Goal: Task Accomplishment & Management: Complete application form

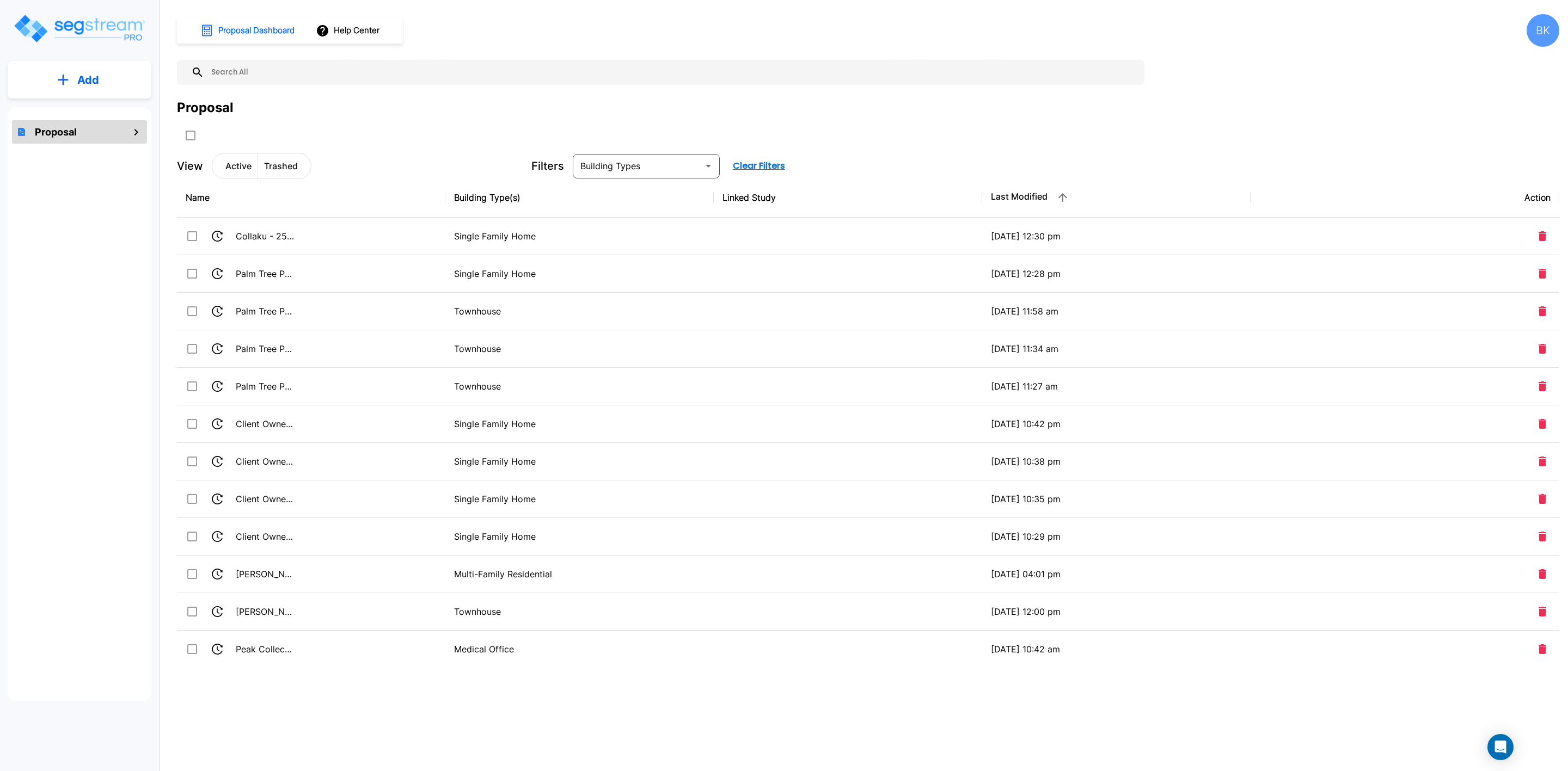
click at [96, 86] on p "Add" at bounding box center [88, 80] width 22 height 16
click at [80, 110] on p "Add Proposal" at bounding box center [86, 110] width 56 height 13
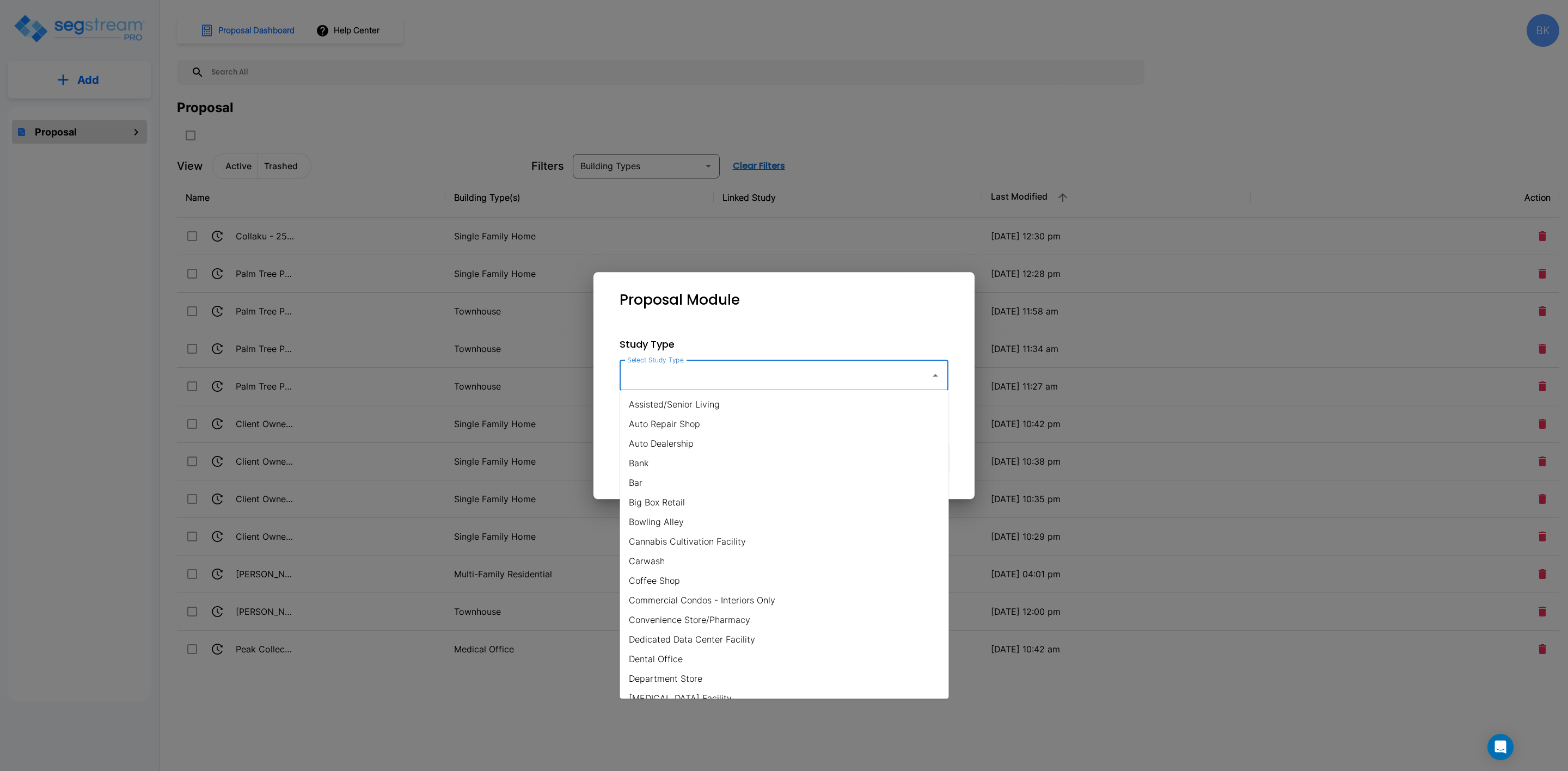
click at [732, 381] on input "Select Study Type" at bounding box center [772, 375] width 296 height 21
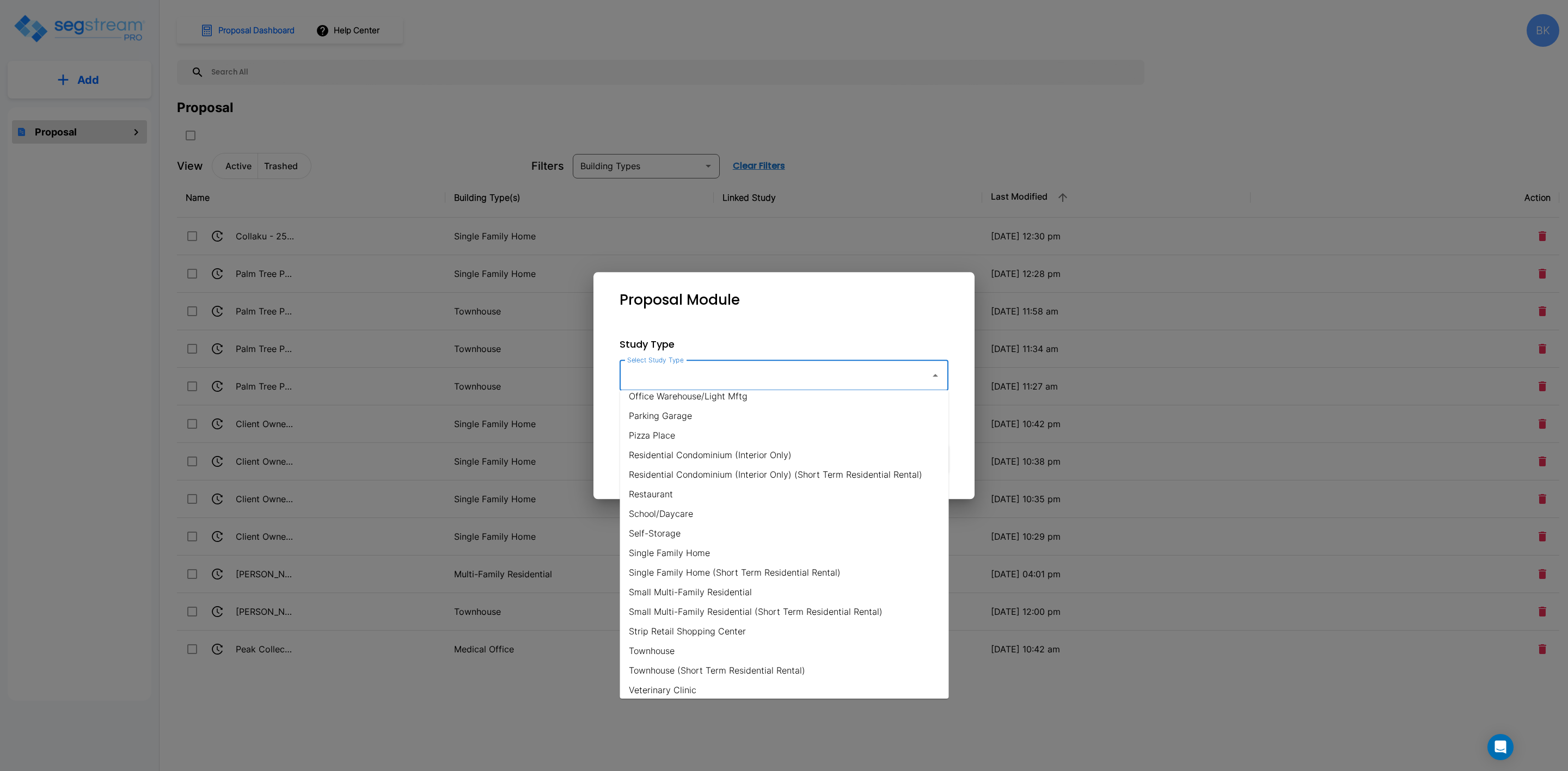
scroll to position [680, 0]
click at [653, 523] on li "Self-Storage" at bounding box center [785, 528] width 329 height 19
type input "Self-Storage"
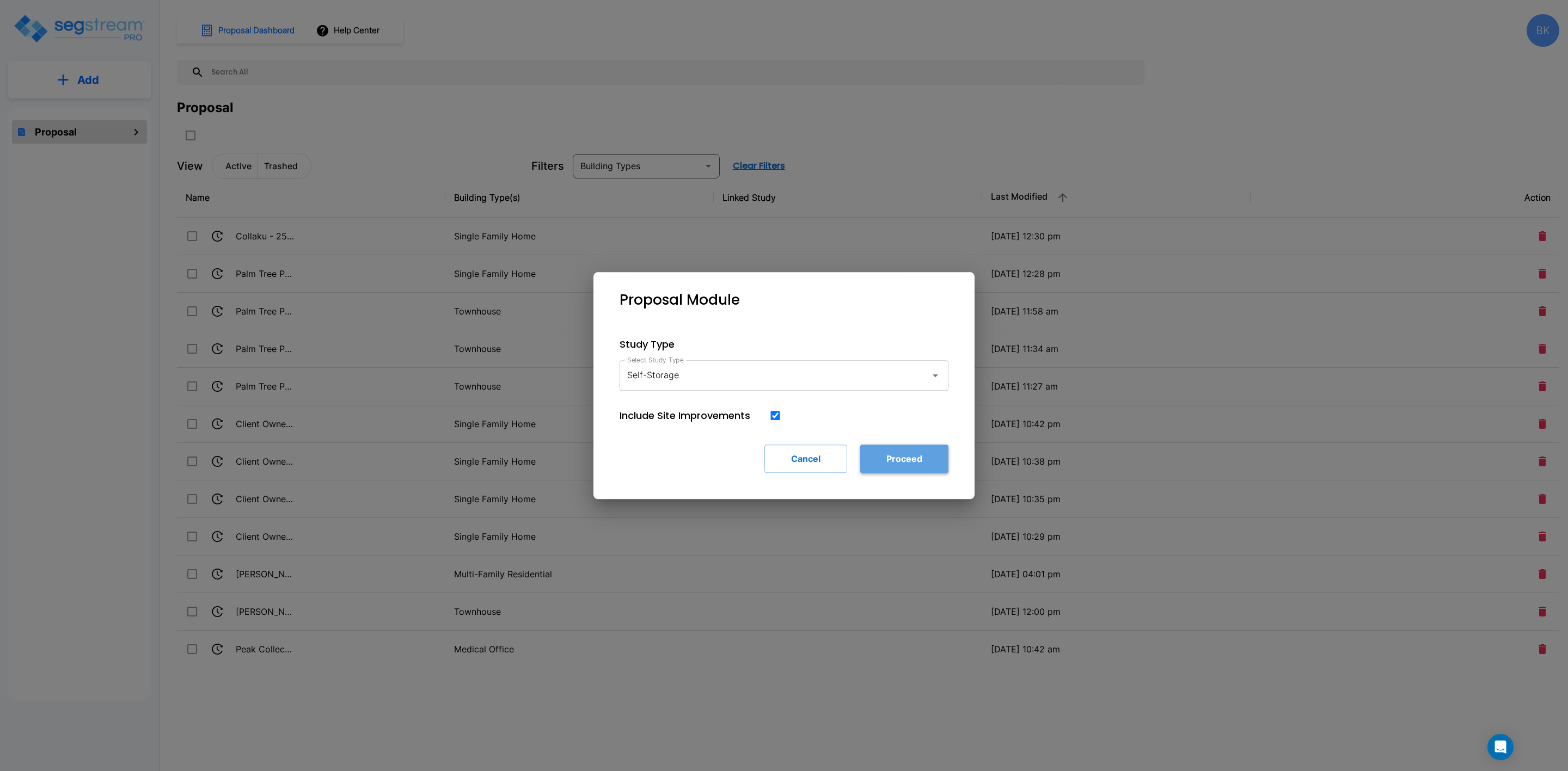
click at [897, 456] on button "Proceed" at bounding box center [904, 459] width 88 height 29
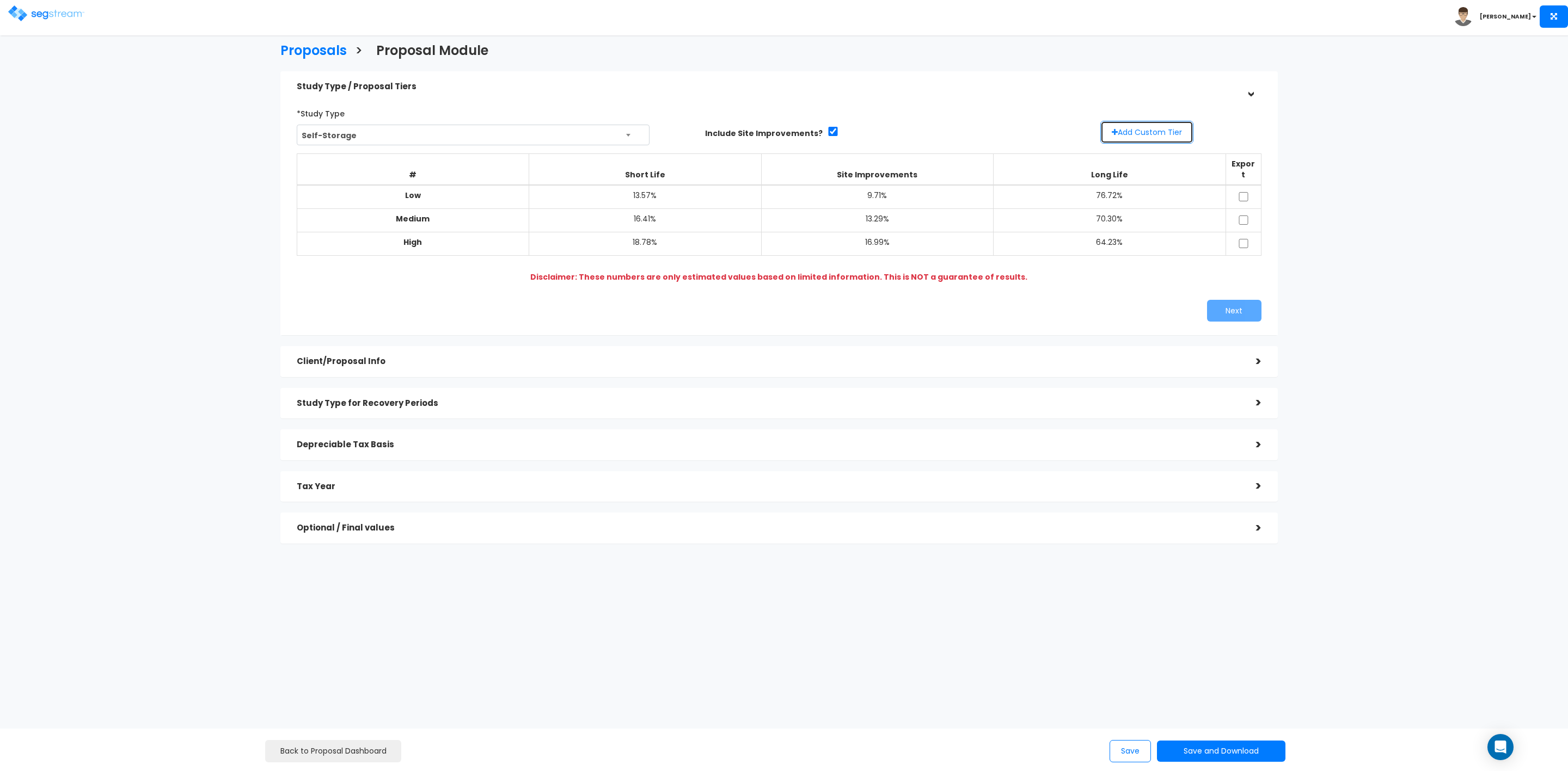
click at [1142, 128] on button "Add Custom Tier" at bounding box center [1147, 133] width 93 height 23
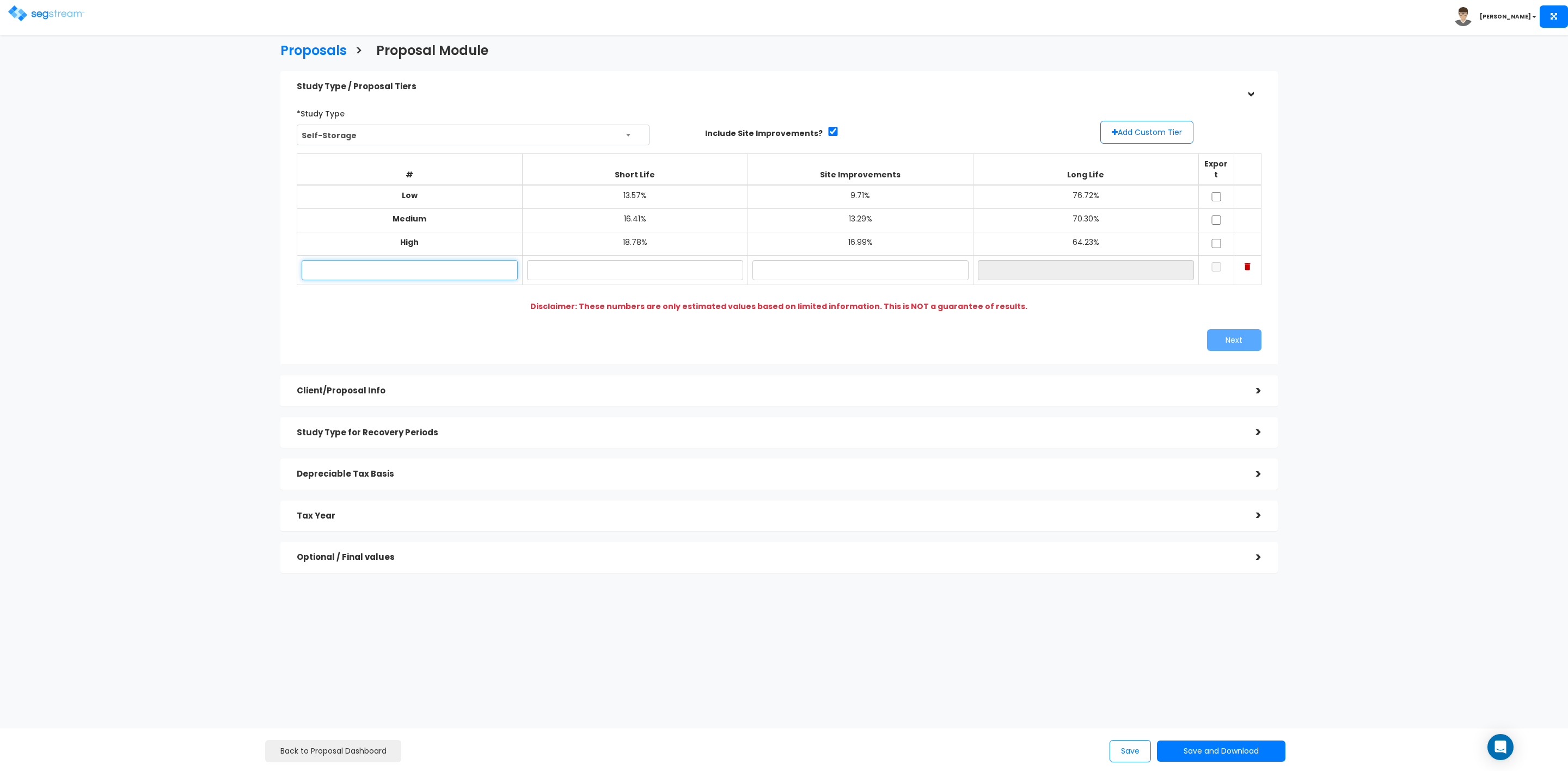
click at [400, 263] on input "text" at bounding box center [410, 270] width 216 height 20
type input "375 W 1700 S"
click at [623, 263] on input "text" at bounding box center [635, 270] width 216 height 20
type input "16.75%"
click at [849, 262] on input "text" at bounding box center [860, 270] width 216 height 20
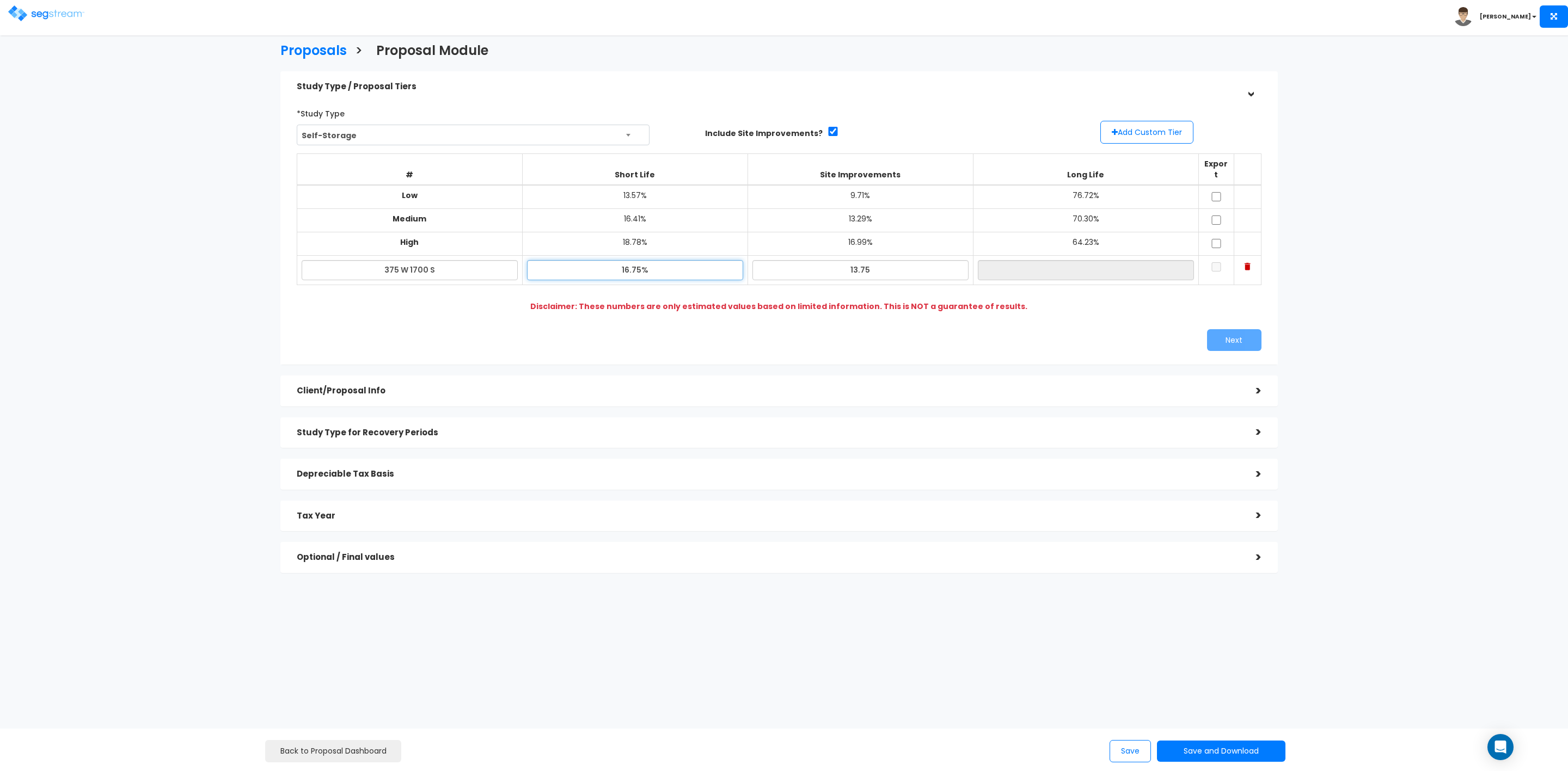
type input "13.75%"
type input "69.50%"
drag, startPoint x: 632, startPoint y: 261, endPoint x: 639, endPoint y: 261, distance: 7.0
click at [639, 261] on input "16.75%" at bounding box center [635, 270] width 216 height 20
type input "16.24%"
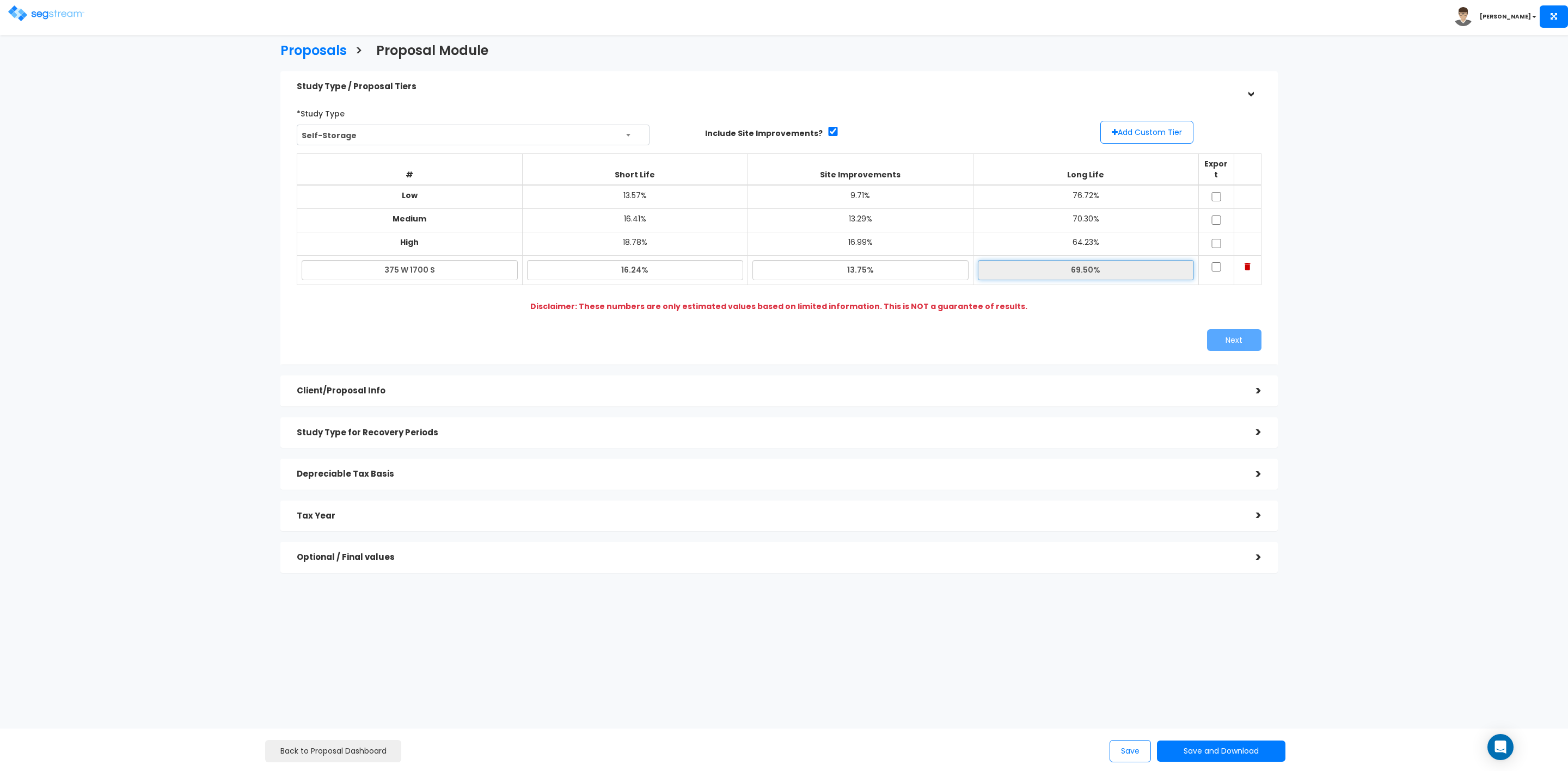
type input "70.01%"
click at [1032, 266] on input "70.01%" at bounding box center [1085, 270] width 216 height 20
click at [854, 260] on input "13.75%" at bounding box center [860, 270] width 216 height 20
type input "14.75%"
type input "69.01%"
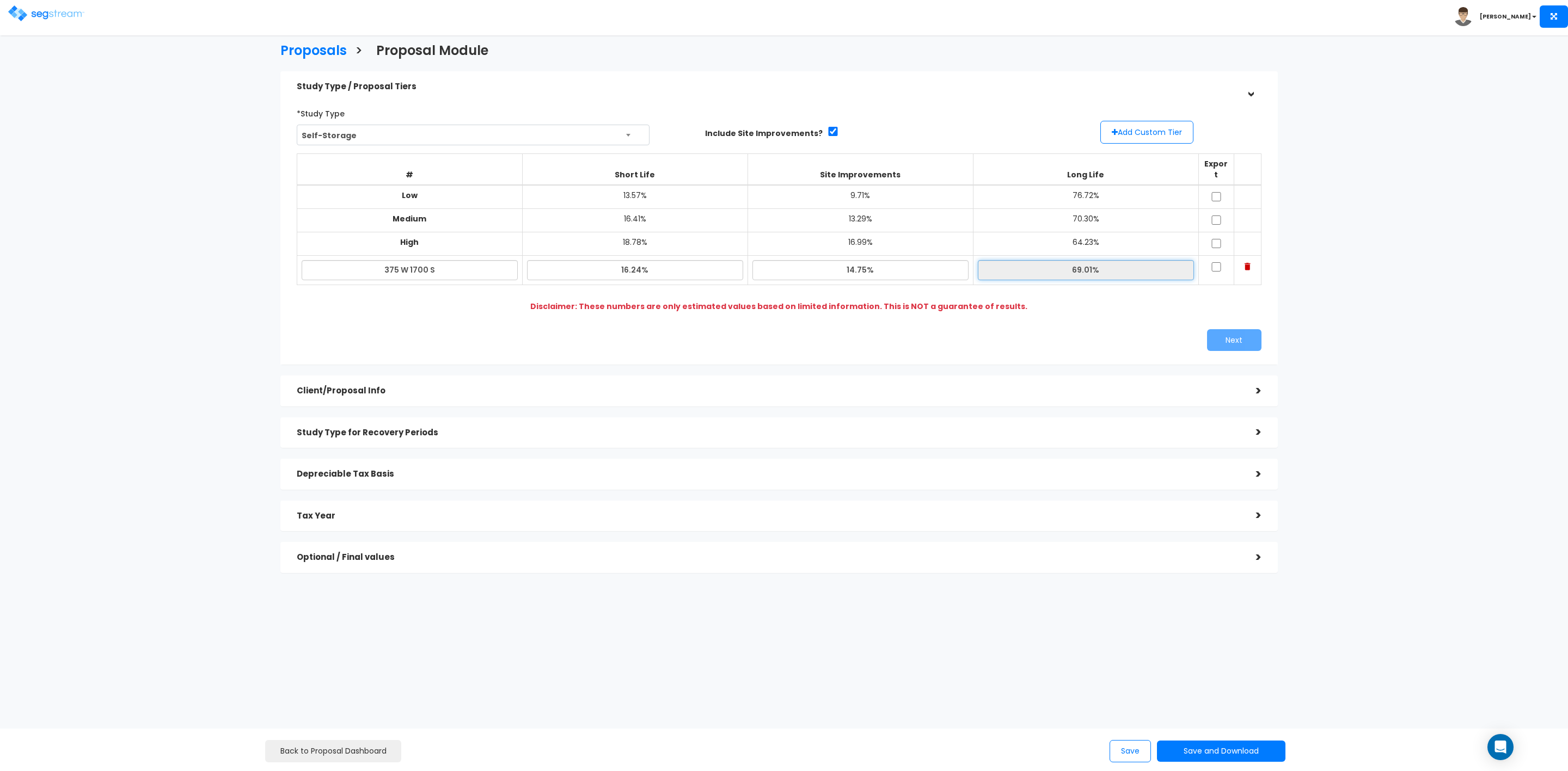
click at [1049, 265] on input "69.01%" at bounding box center [1085, 270] width 216 height 20
click at [861, 262] on input "14.75%" at bounding box center [860, 270] width 216 height 20
type input "14.25%"
type input "69.51%"
click at [1031, 263] on input "69.51%" at bounding box center [1085, 270] width 216 height 20
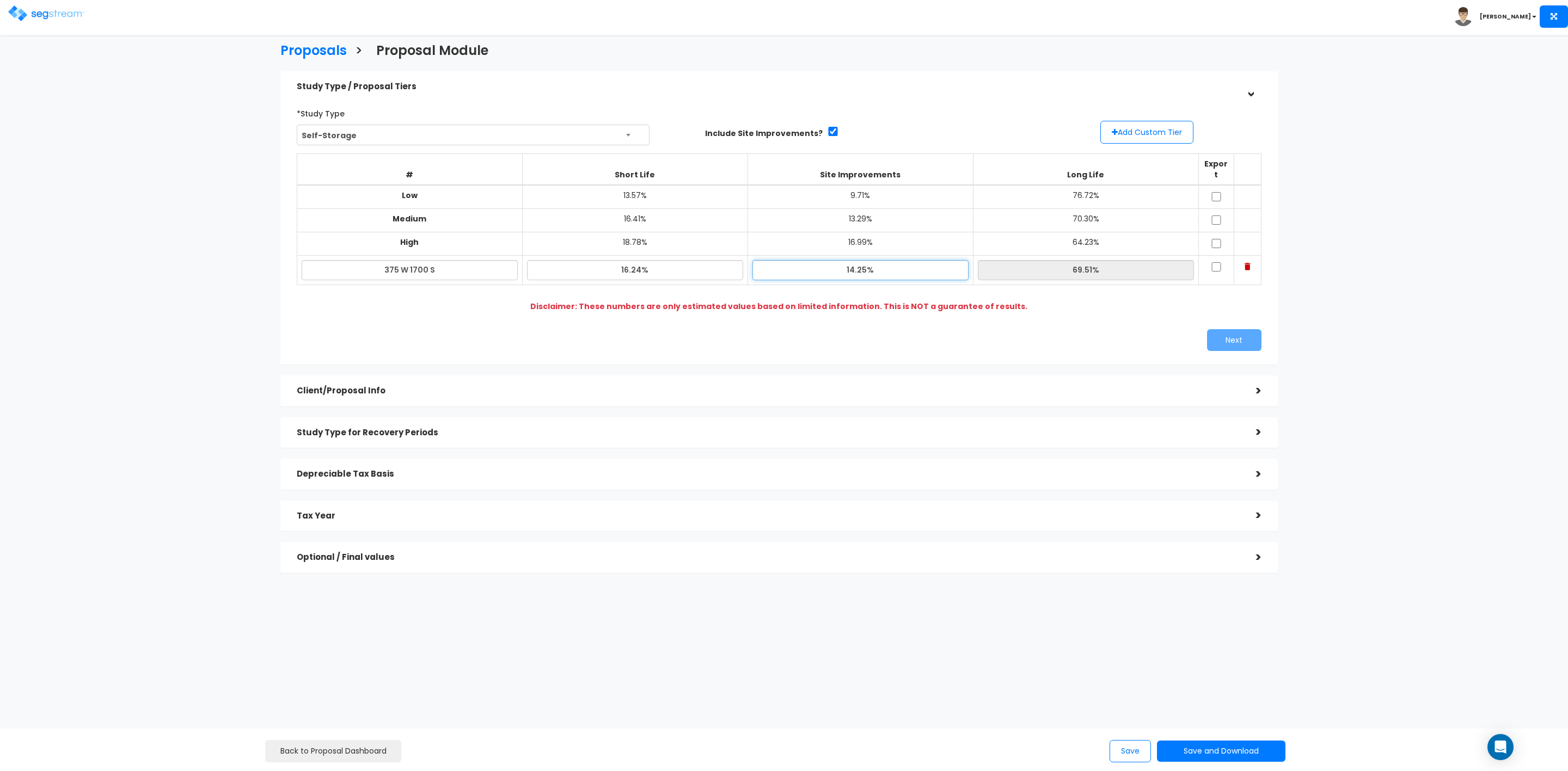
click at [863, 260] on input "14.25%" at bounding box center [860, 270] width 216 height 20
type input "14.05%"
type input "69.71%"
click at [965, 209] on td "13.29%" at bounding box center [860, 220] width 225 height 23
click at [1023, 237] on td "64.23%" at bounding box center [1085, 244] width 225 height 23
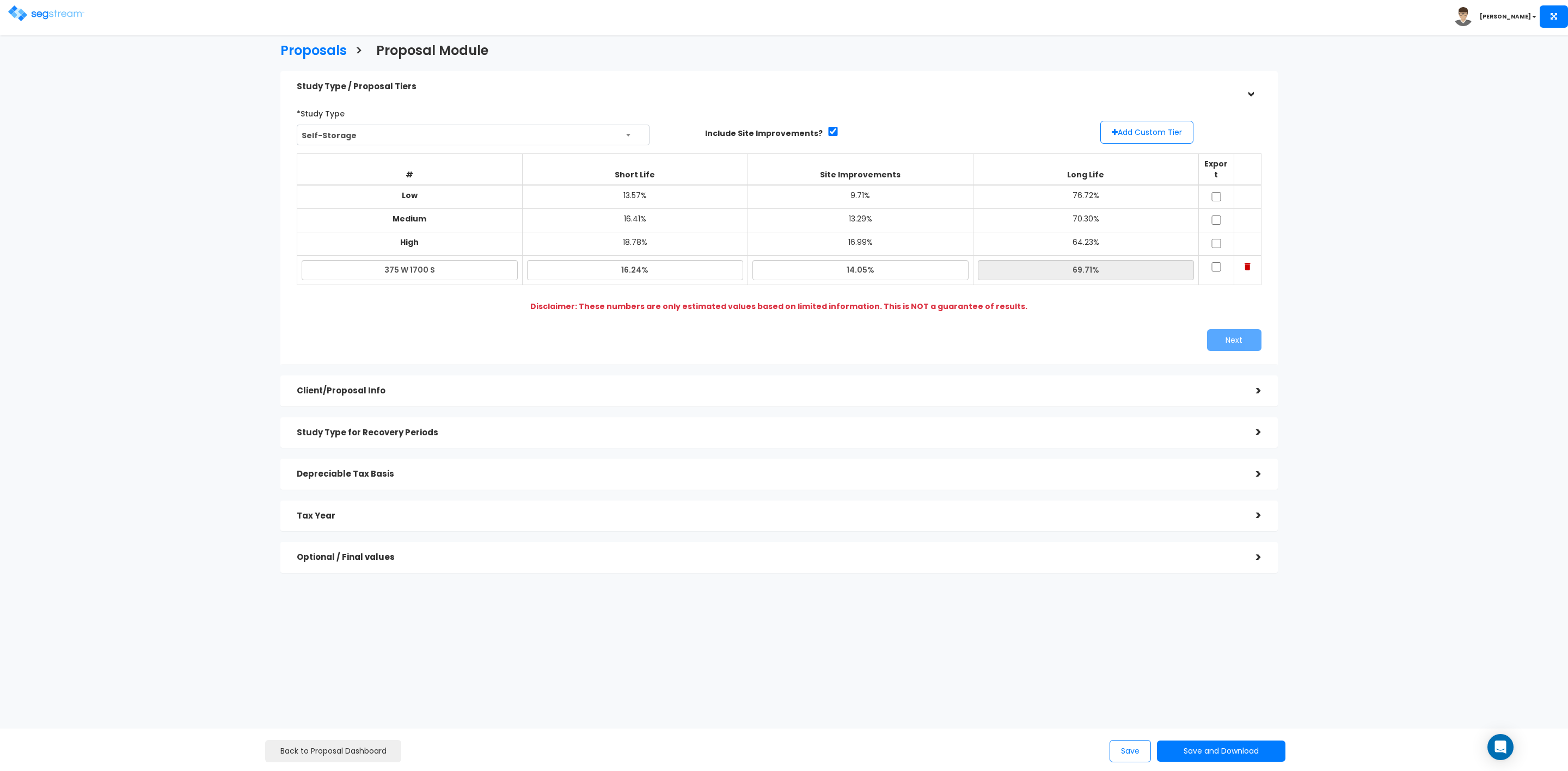
click at [1055, 290] on div "# Short Life Site Improvements Long Life Export Low 13.57% 9.71% 76.72% Medium …" at bounding box center [779, 225] width 973 height 152
click at [709, 267] on input "16.24%" at bounding box center [635, 270] width 216 height 20
click at [632, 260] on input "16.24%" at bounding box center [635, 270] width 216 height 20
type input "16.04%"
type input "69.91%"
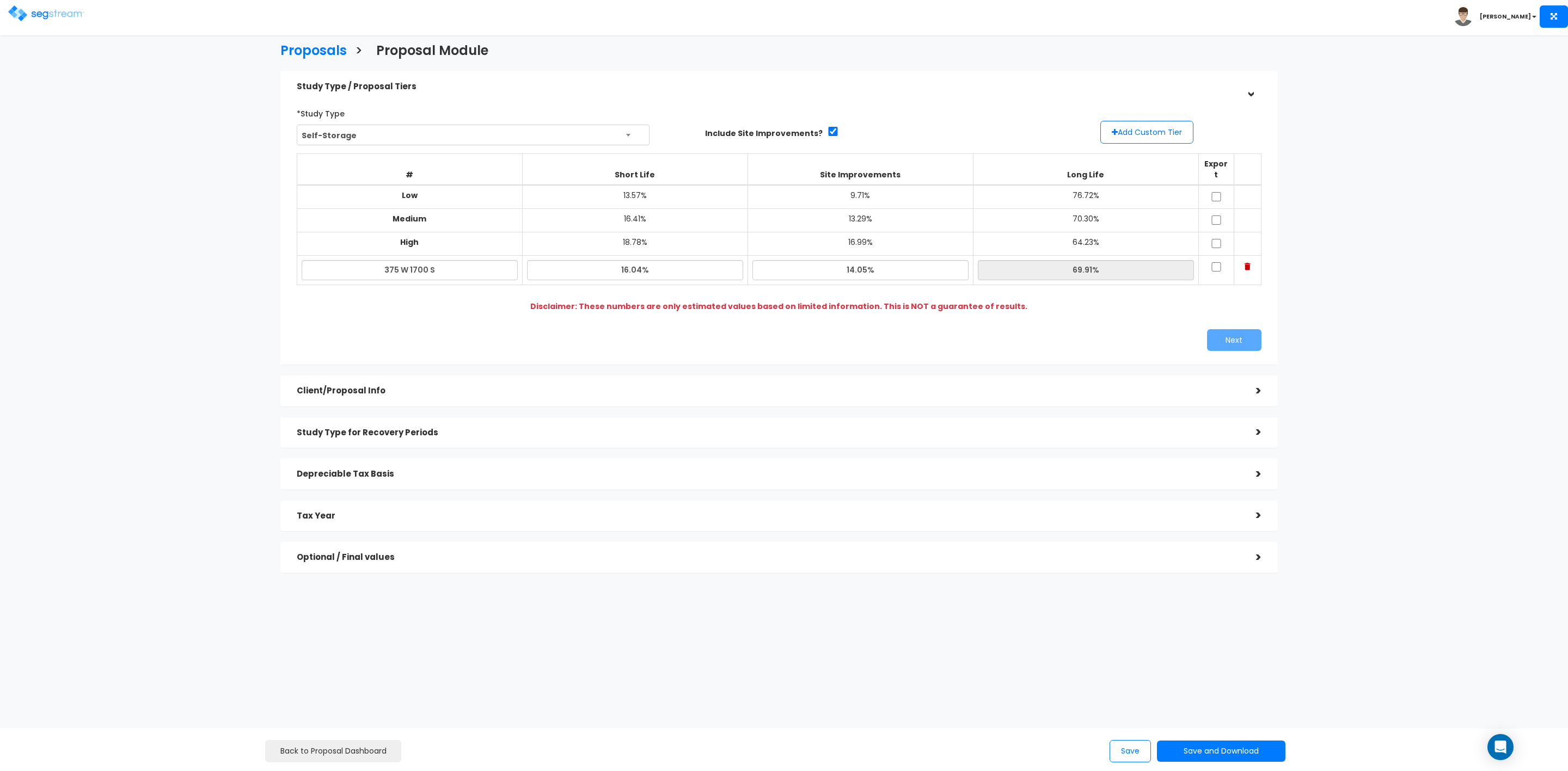
click at [616, 232] on td "18.78%" at bounding box center [635, 244] width 225 height 23
drag, startPoint x: 1031, startPoint y: 229, endPoint x: 1037, endPoint y: 229, distance: 6.0
click at [1035, 232] on td "64.23%" at bounding box center [1085, 244] width 225 height 23
click at [1044, 209] on td "70.30%" at bounding box center [1085, 220] width 225 height 23
drag, startPoint x: 851, startPoint y: 258, endPoint x: 864, endPoint y: 260, distance: 13.2
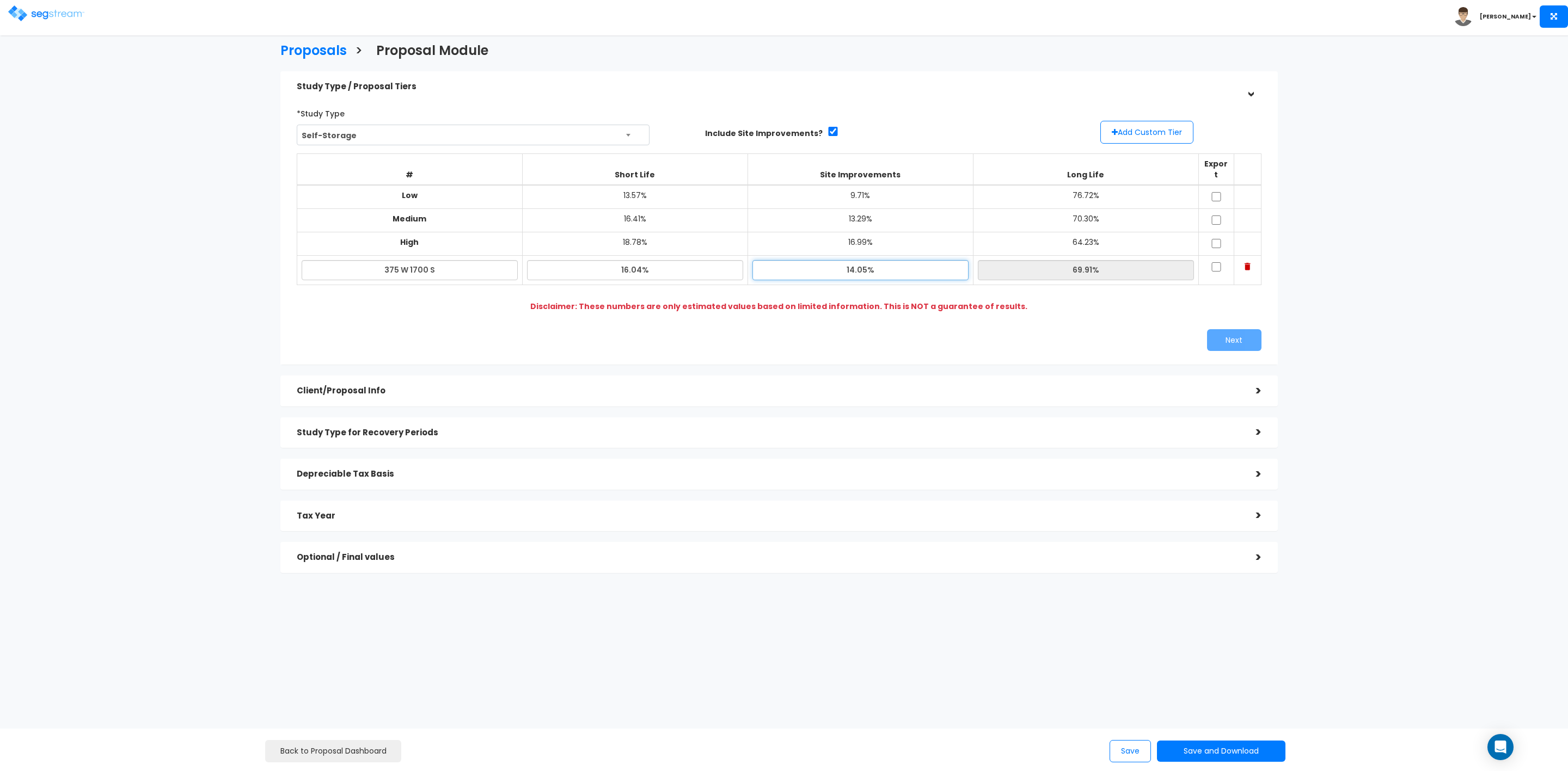
click at [864, 260] on input "14.05%" at bounding box center [860, 270] width 216 height 20
type input "13.79%"
type input "70.17%"
click at [1065, 234] on td "64.23%" at bounding box center [1085, 244] width 225 height 23
click at [791, 338] on div "Next" at bounding box center [1024, 340] width 491 height 22
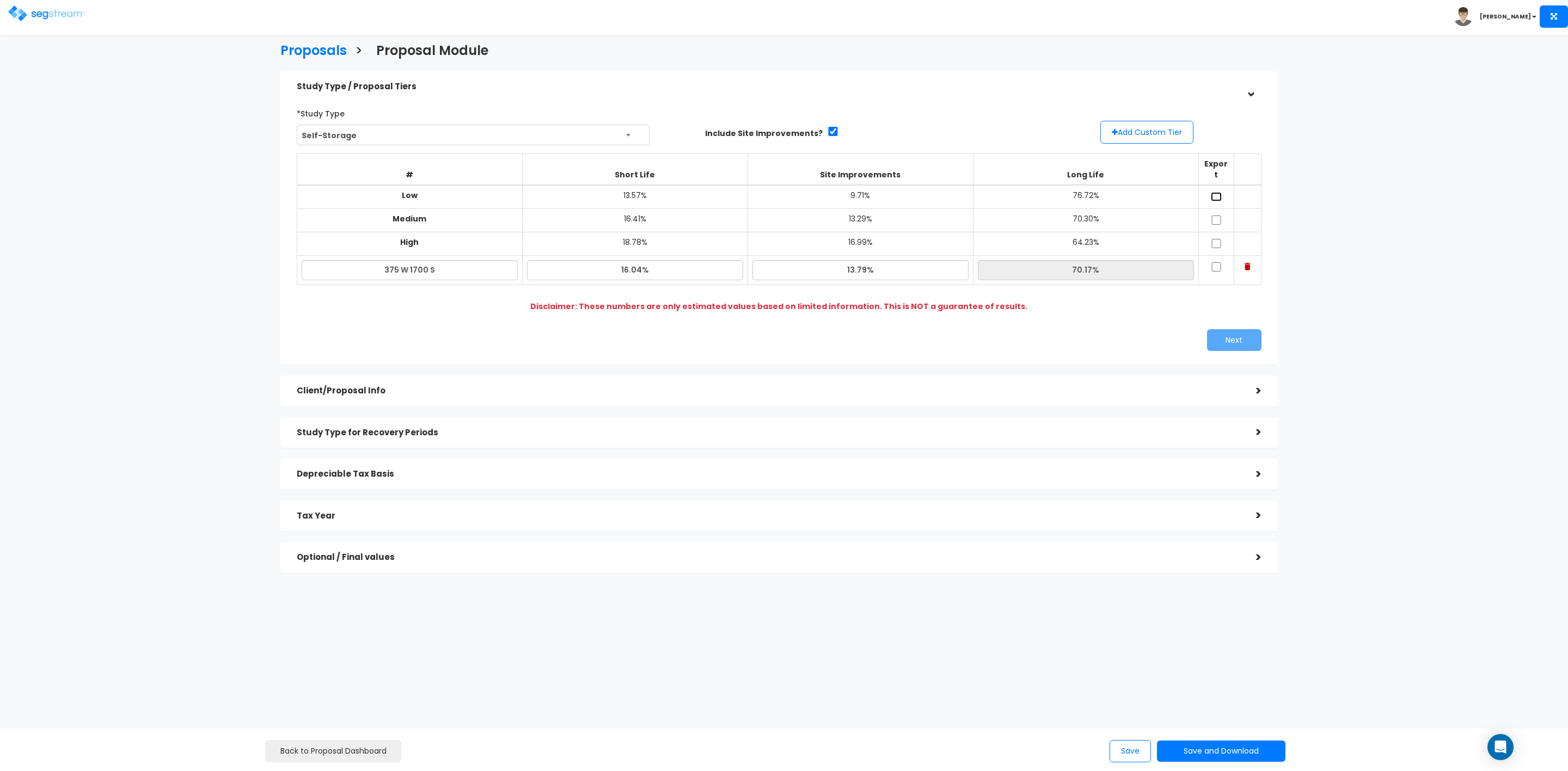
click at [1220, 192] on input "checkbox" at bounding box center [1216, 197] width 11 height 9
checkbox input "true"
drag, startPoint x: 1216, startPoint y: 206, endPoint x: 1217, endPoint y: 219, distance: 13.0
click at [1216, 215] on input "checkbox" at bounding box center [1216, 220] width 11 height 9
checkbox input "true"
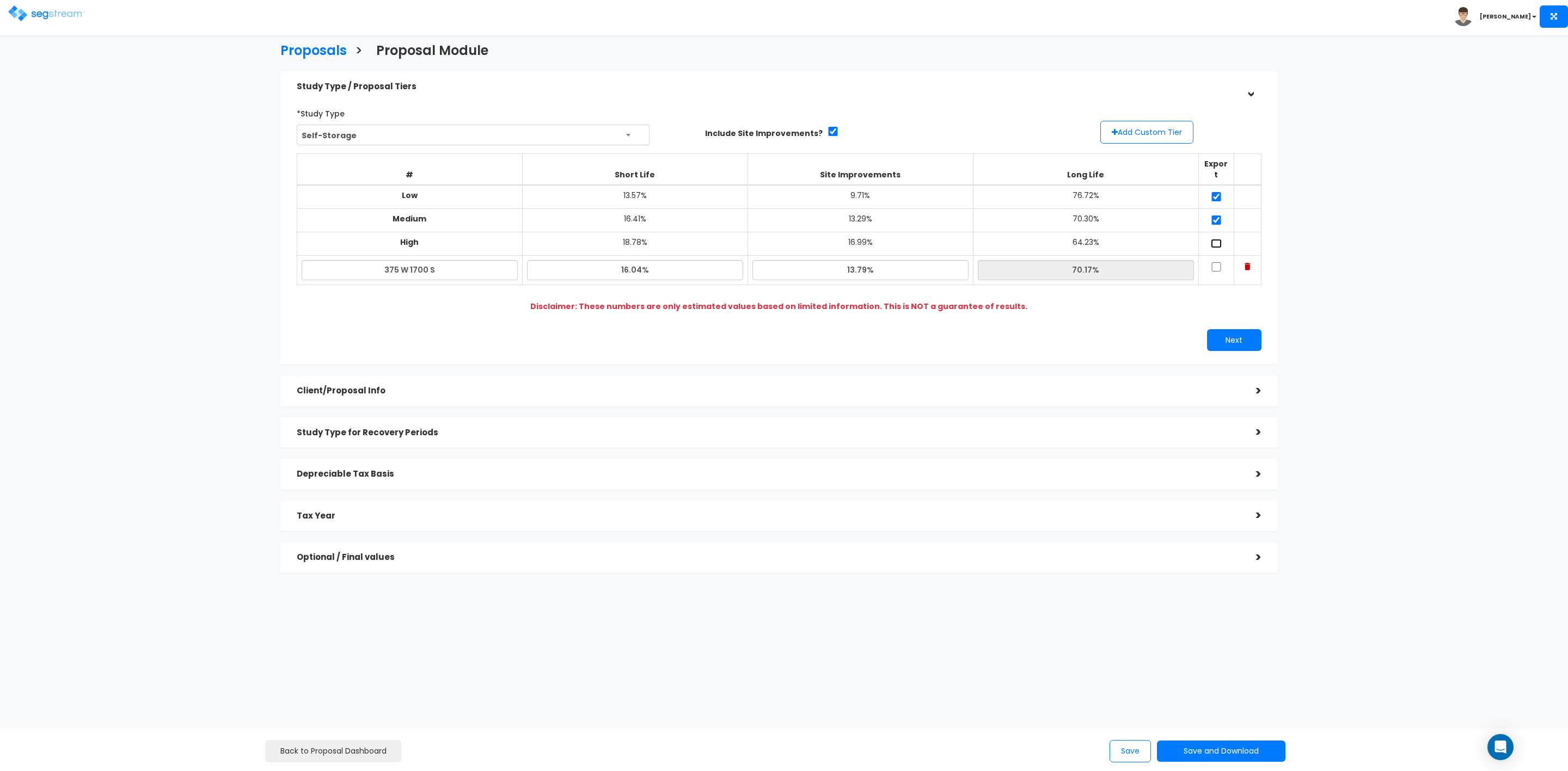
drag, startPoint x: 1215, startPoint y: 231, endPoint x: 1215, endPoint y: 244, distance: 13.0
click at [1215, 239] on input "checkbox" at bounding box center [1216, 243] width 11 height 9
checkbox input "true"
drag, startPoint x: 1212, startPoint y: 255, endPoint x: 1217, endPoint y: 265, distance: 11.2
click at [1212, 262] on input "checkbox" at bounding box center [1216, 267] width 11 height 9
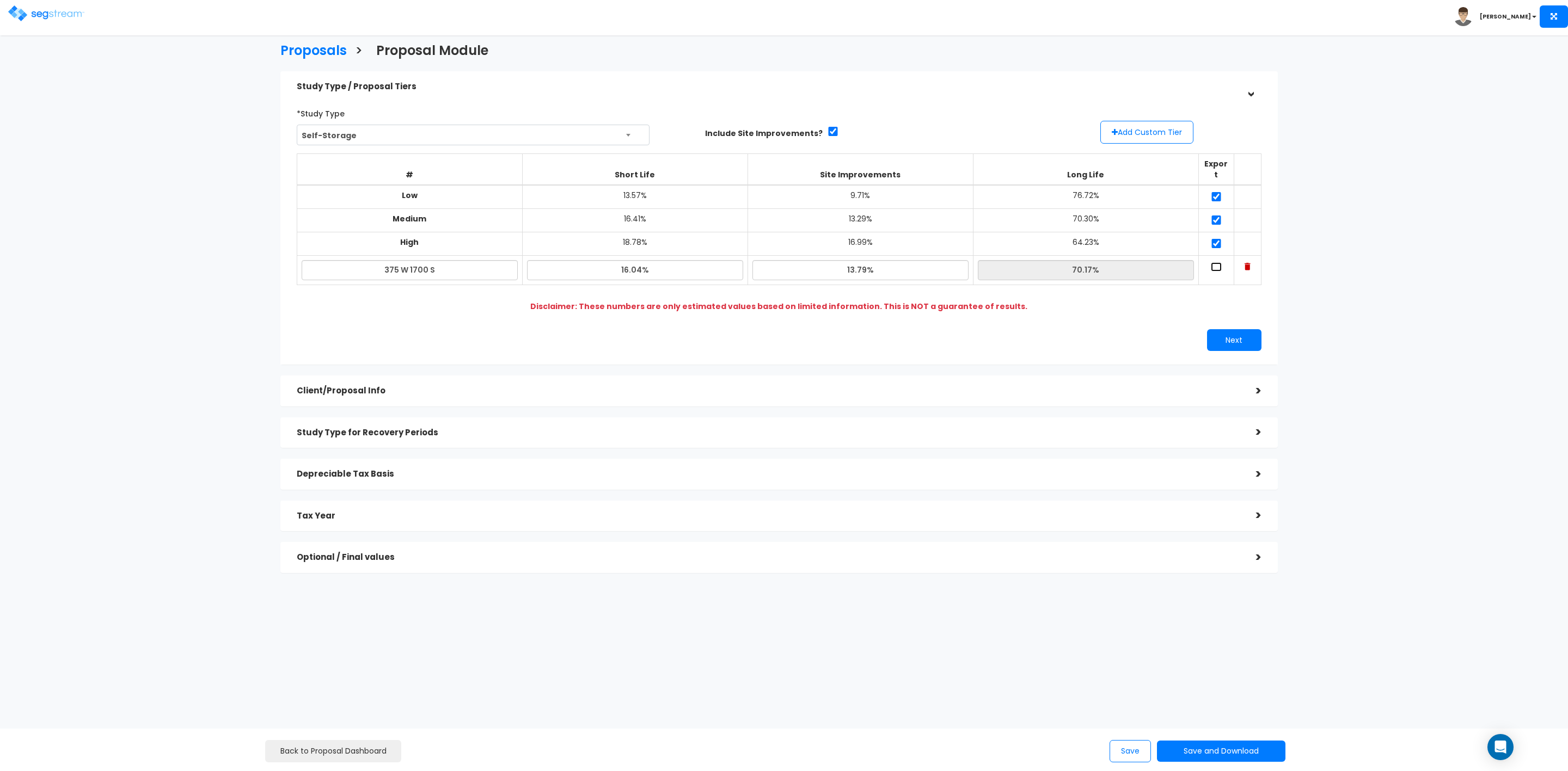
checkbox input "true"
click at [1241, 332] on button "Next" at bounding box center [1234, 340] width 54 height 22
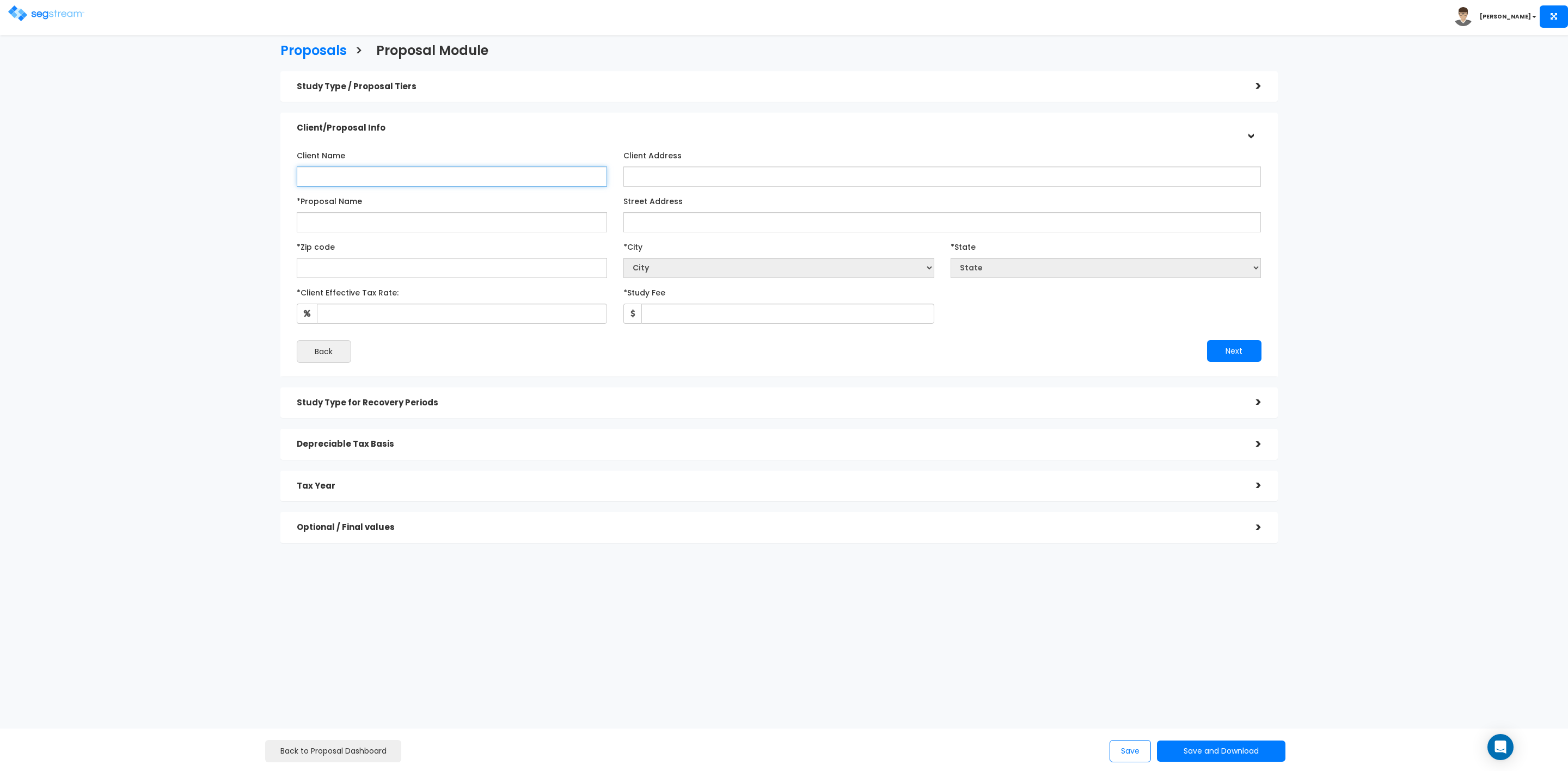
click at [469, 176] on input "Client Name" at bounding box center [452, 176] width 311 height 20
click at [410, 172] on input "Client Name" at bounding box center [452, 176] width 311 height 20
type input "AA Access Storage Clearfield Partners LLC"
click at [696, 183] on input "Client Address" at bounding box center [942, 176] width 637 height 20
click at [675, 176] on input "Client Address" at bounding box center [942, 176] width 637 height 20
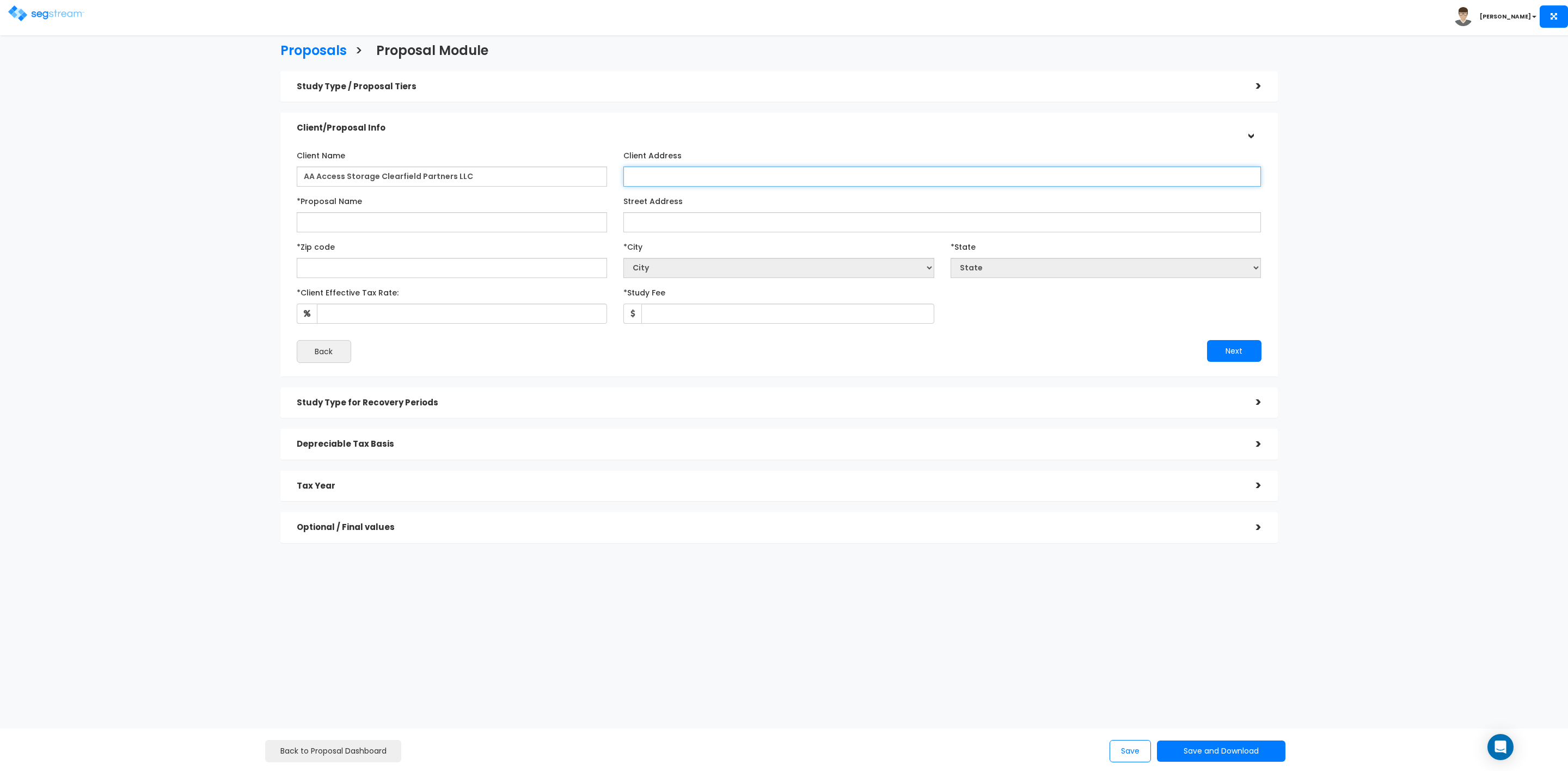
paste input "[STREET_ADDRESS]"
type input "[STREET_ADDRESS]"
click at [373, 225] on input "*Proposal Name" at bounding box center [452, 222] width 311 height 20
drag, startPoint x: 497, startPoint y: 180, endPoint x: 254, endPoint y: 172, distance: 243.1
click at [254, 172] on div "Proposals > Proposal Module Study Type / Proposal Tiers > *Study Type Self-Stor…" at bounding box center [779, 296] width 1293 height 806
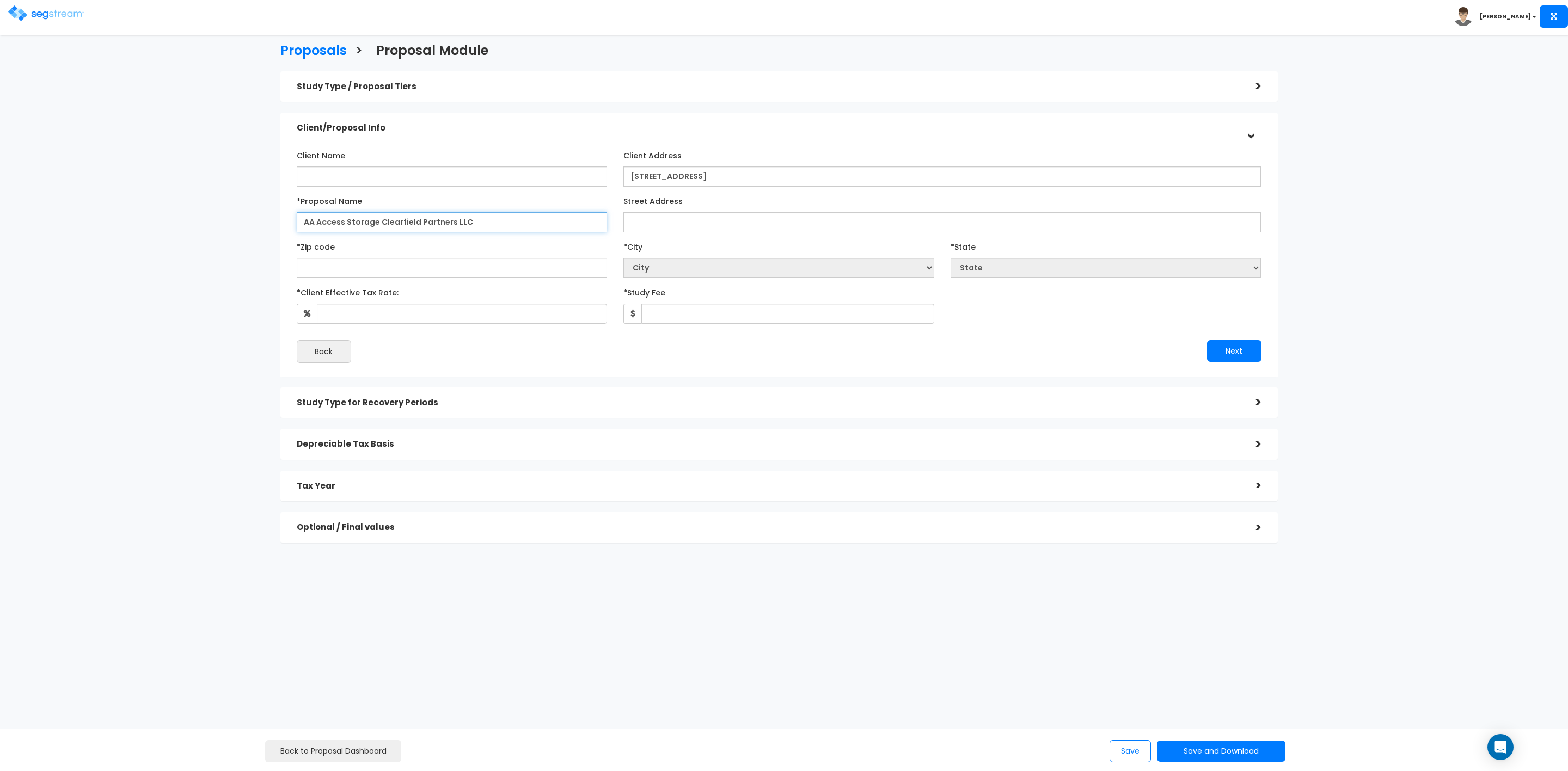
type input "AA Access Storage Clearfield Partners LLC"
drag, startPoint x: 330, startPoint y: 167, endPoint x: 330, endPoint y: 173, distance: 6.0
click at [330, 170] on input "Client Name" at bounding box center [452, 176] width 311 height 20
type input "[PERSON_NAME]"
click at [484, 220] on input "AA Access Storage Clearfield Partners LLC" at bounding box center [452, 222] width 311 height 20
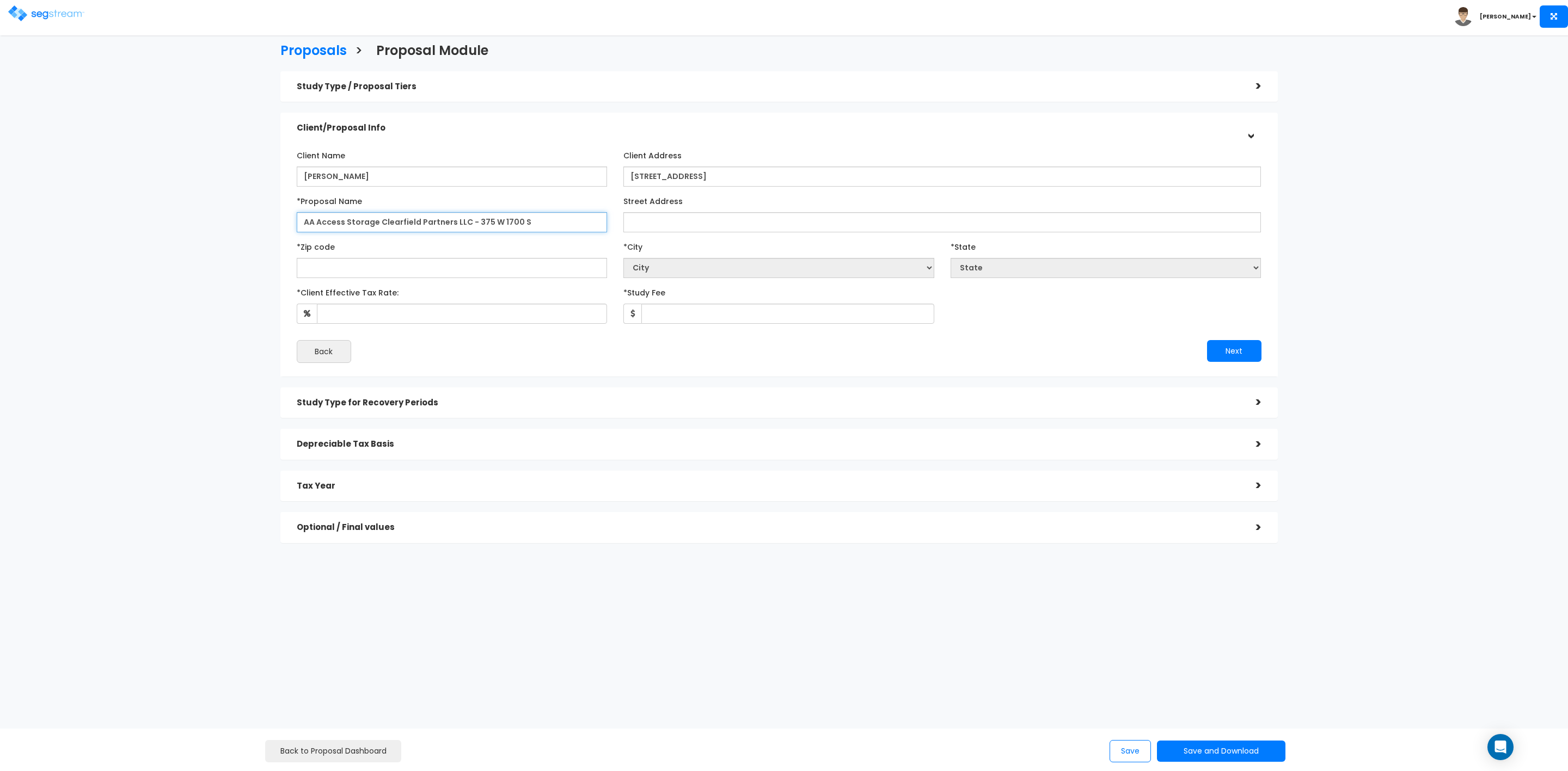
type input "AA Access Storage Clearfield Partners LLC - 375 W 1700 S"
click at [653, 219] on input "Street Address" at bounding box center [942, 222] width 637 height 20
click at [657, 222] on input "Street Address" at bounding box center [942, 222] width 637 height 20
paste input "375 W 1700 S, CLEARFIELD, UT 84015"
type input "375 W 1700 S, CLEARFIELD, UT 84015"
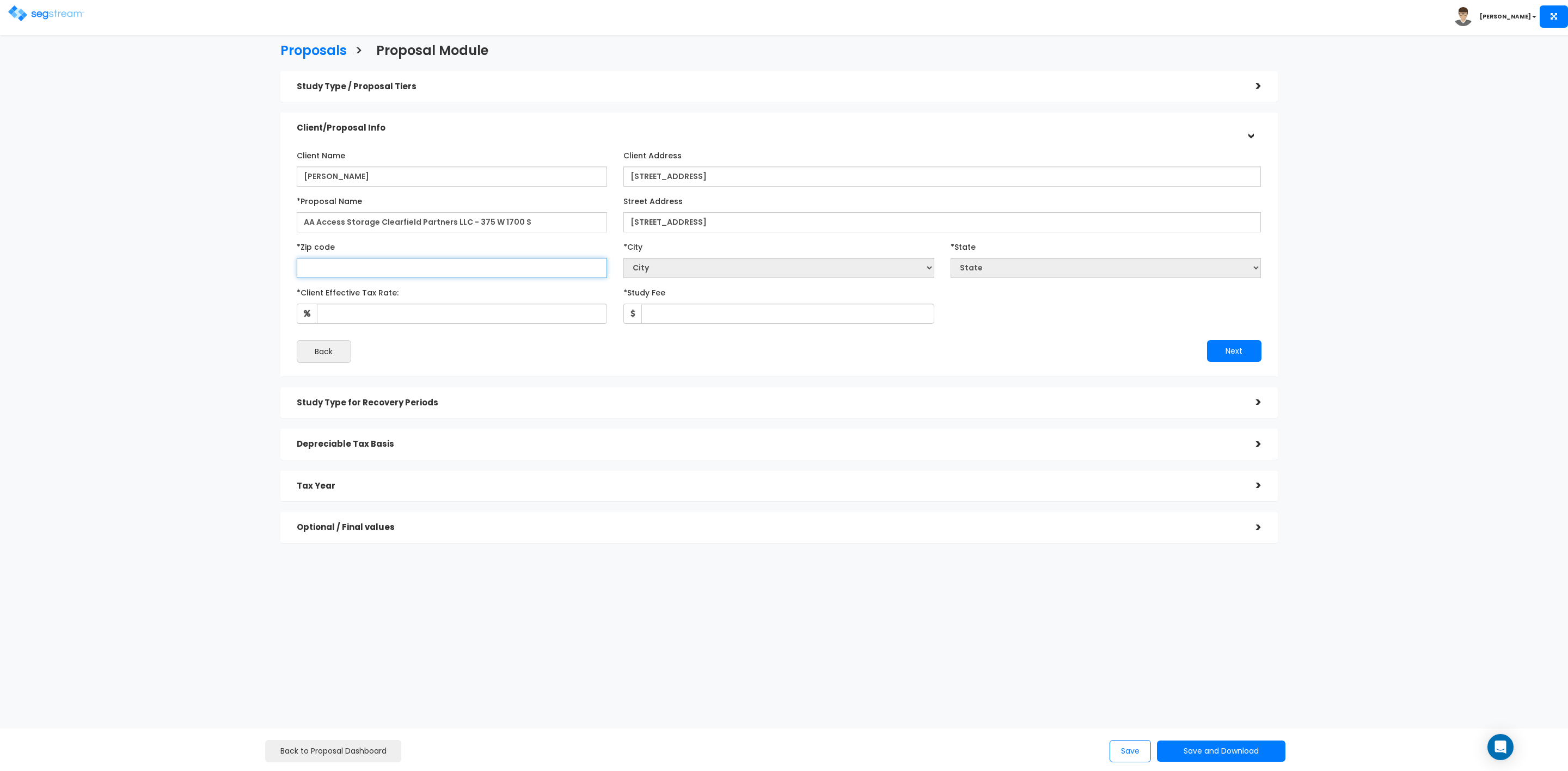
click at [399, 270] on input "text" at bounding box center [452, 268] width 311 height 20
type input "840"
select select "UT"
type input "84015"
click at [787, 228] on input "375 W 1700 S, CLEARFIELD, UT 84015" at bounding box center [942, 222] width 637 height 20
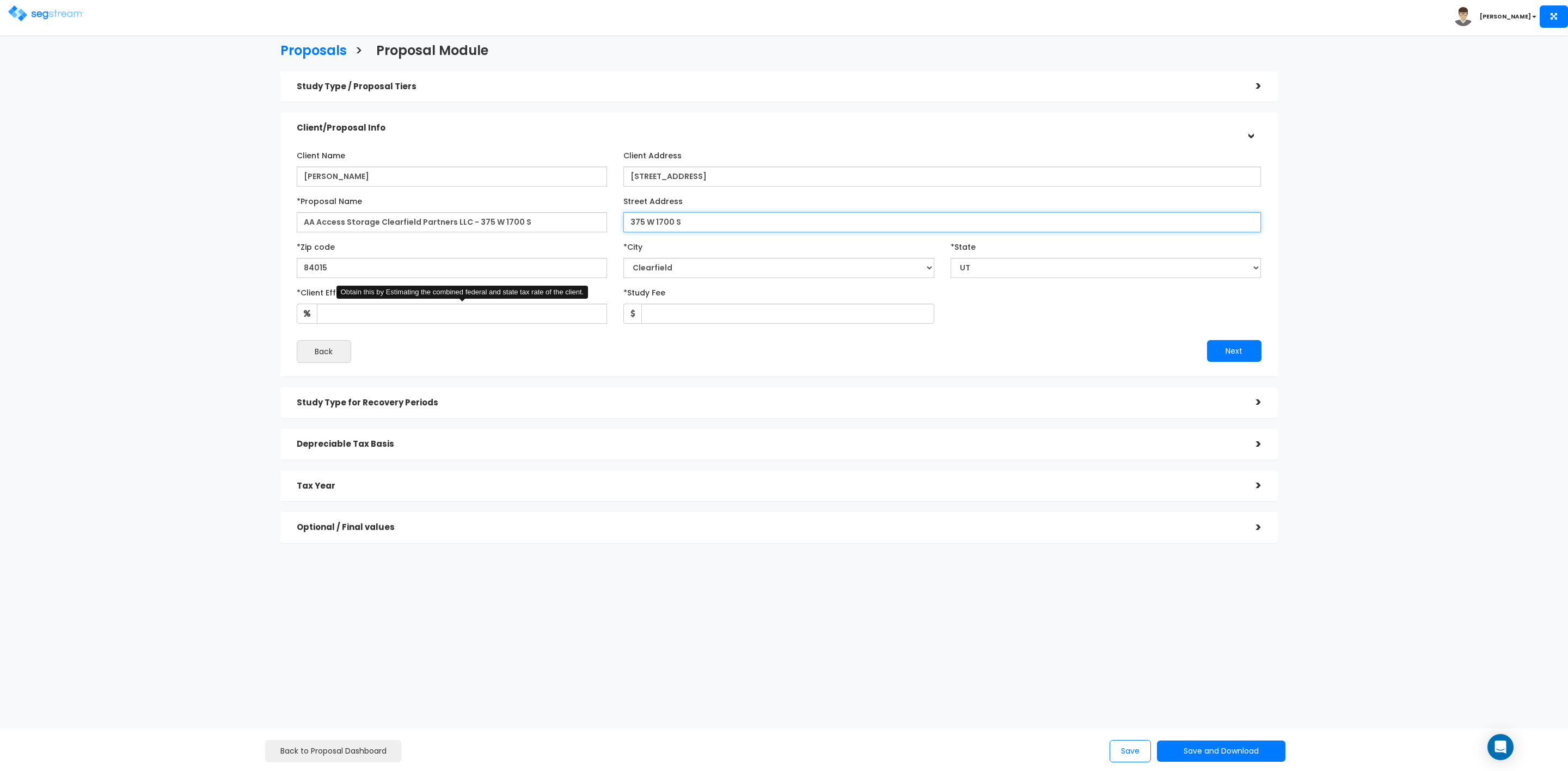
type input "375 W 1700 S"
click at [357, 312] on input "*Client Effective Tax Rate:" at bounding box center [463, 313] width 291 height 20
type input "35"
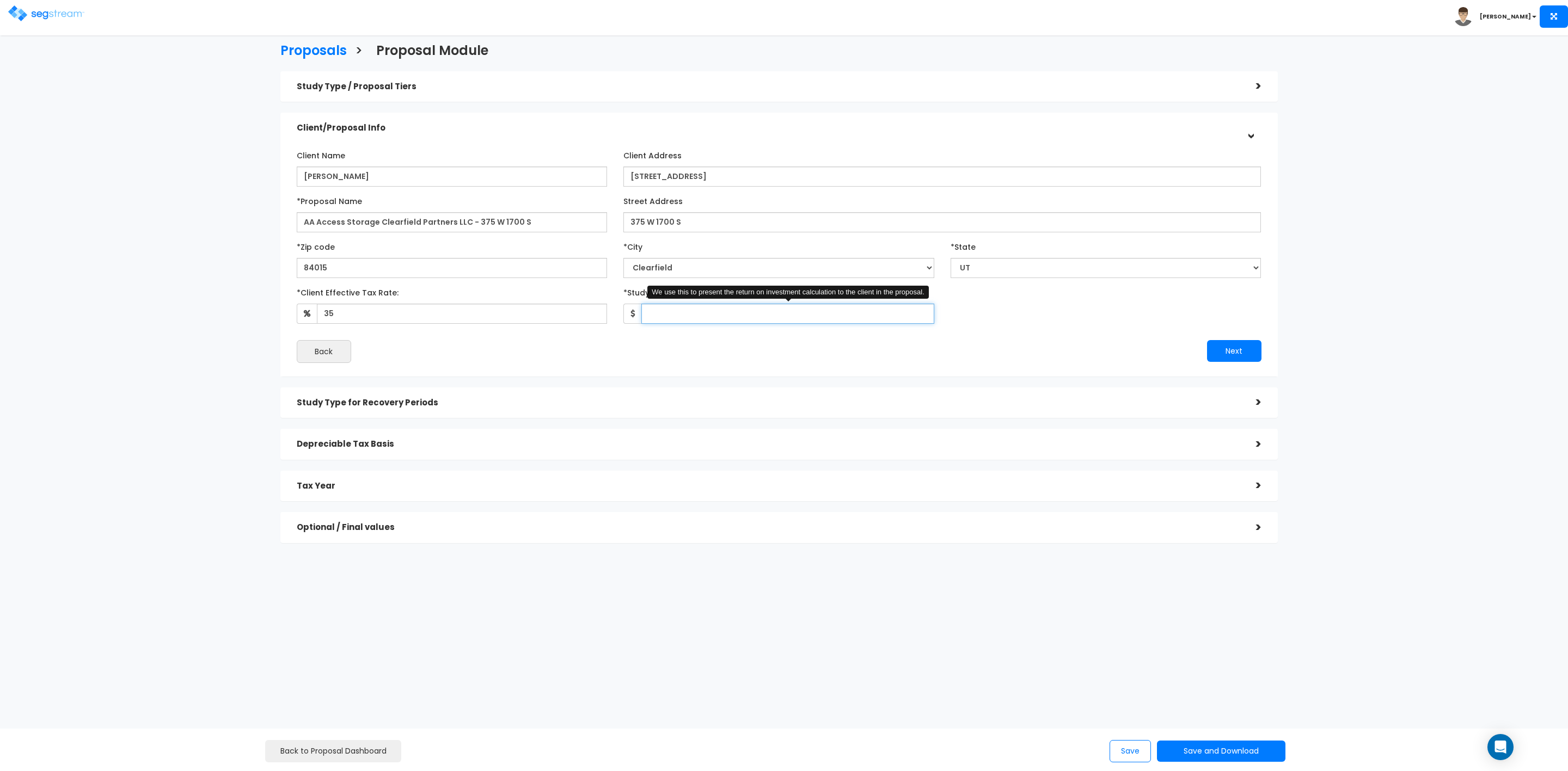
click at [684, 319] on input "*Study Fee" at bounding box center [788, 313] width 293 height 20
type input "5,750"
click at [1231, 352] on button "Next" at bounding box center [1234, 351] width 54 height 22
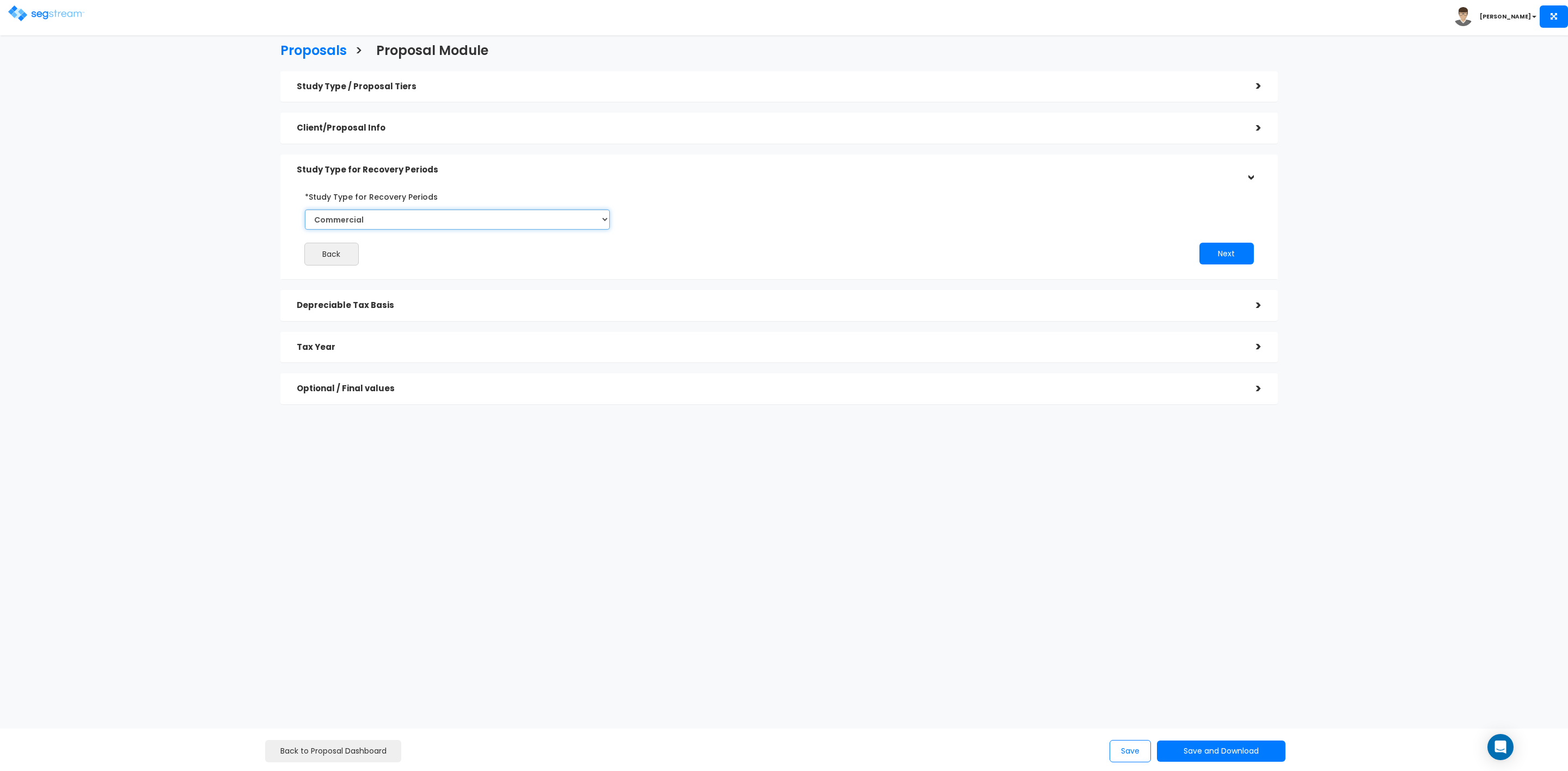
click at [365, 219] on select "Commercial Residential" at bounding box center [458, 219] width 306 height 20
click at [1236, 251] on button "Next" at bounding box center [1226, 254] width 54 height 22
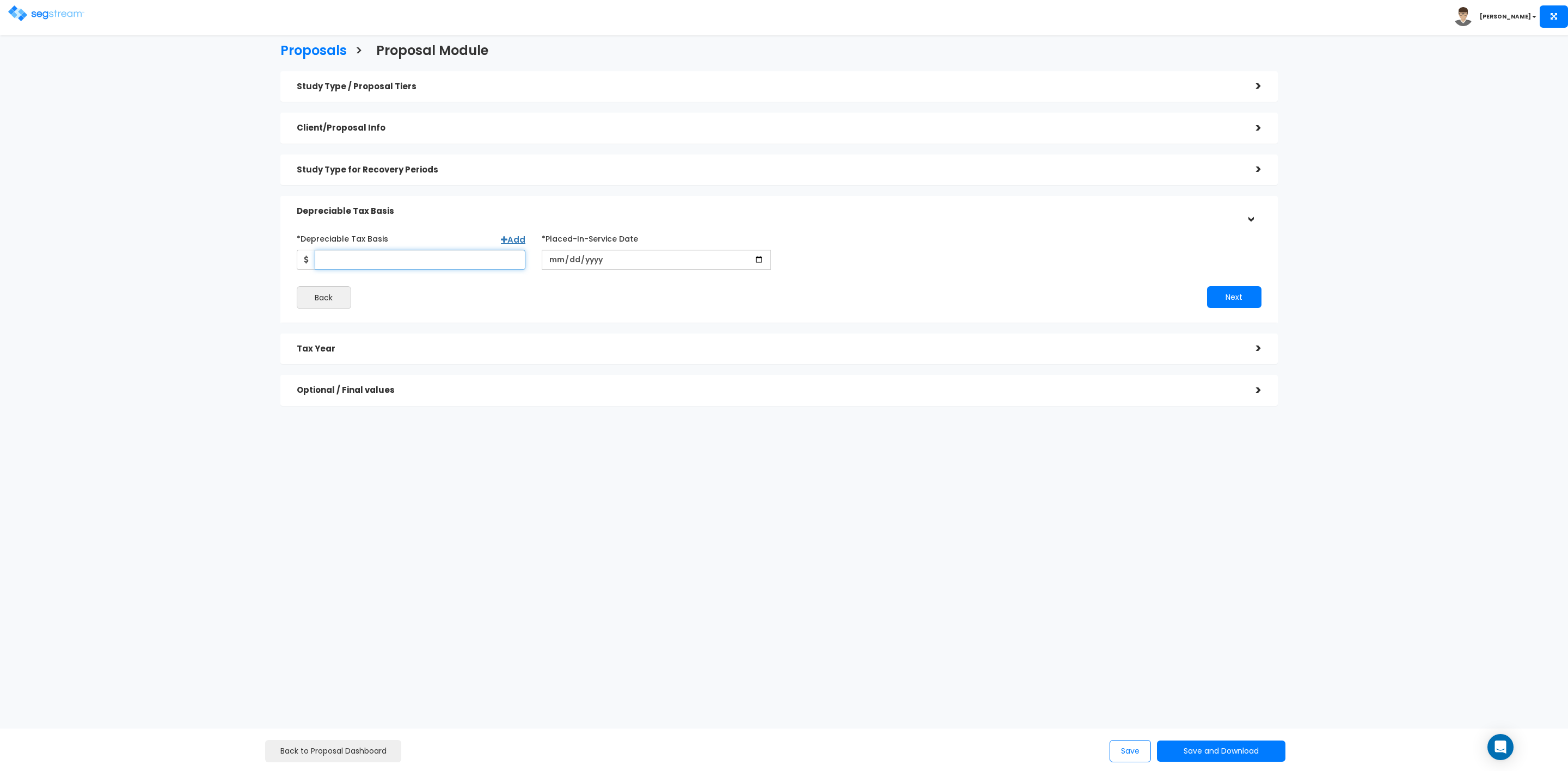
click at [356, 260] on input "*Depreciable Tax Basis" at bounding box center [420, 260] width 211 height 20
click at [337, 260] on input "*Depreciable Tax Basis" at bounding box center [420, 260] width 211 height 20
type input "3,486,410"
click at [620, 259] on input "date" at bounding box center [656, 260] width 229 height 20
type input "[DATE]"
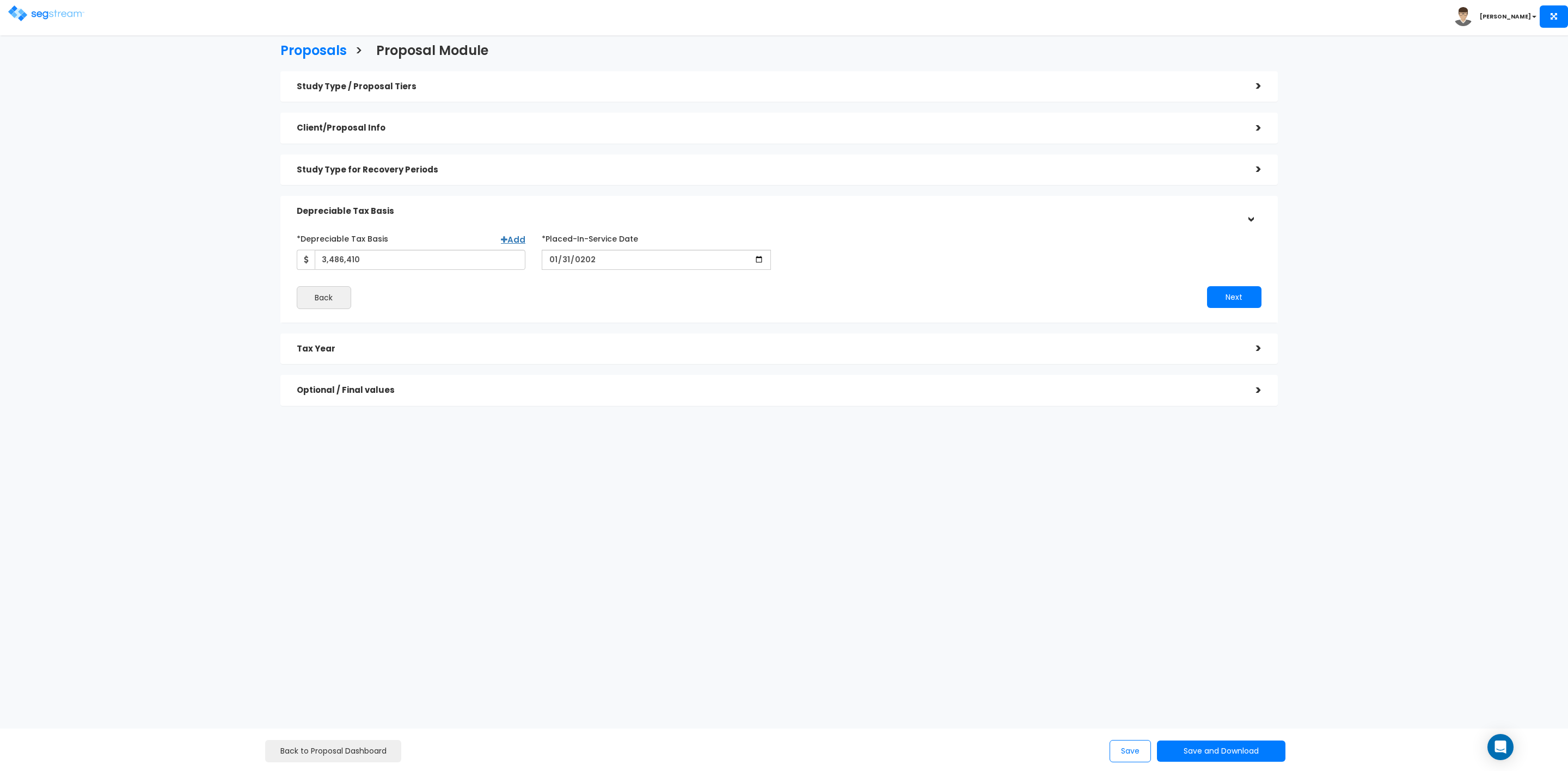
click at [993, 295] on div "Next" at bounding box center [1024, 297] width 491 height 22
click at [1230, 298] on button "Next" at bounding box center [1234, 297] width 54 height 22
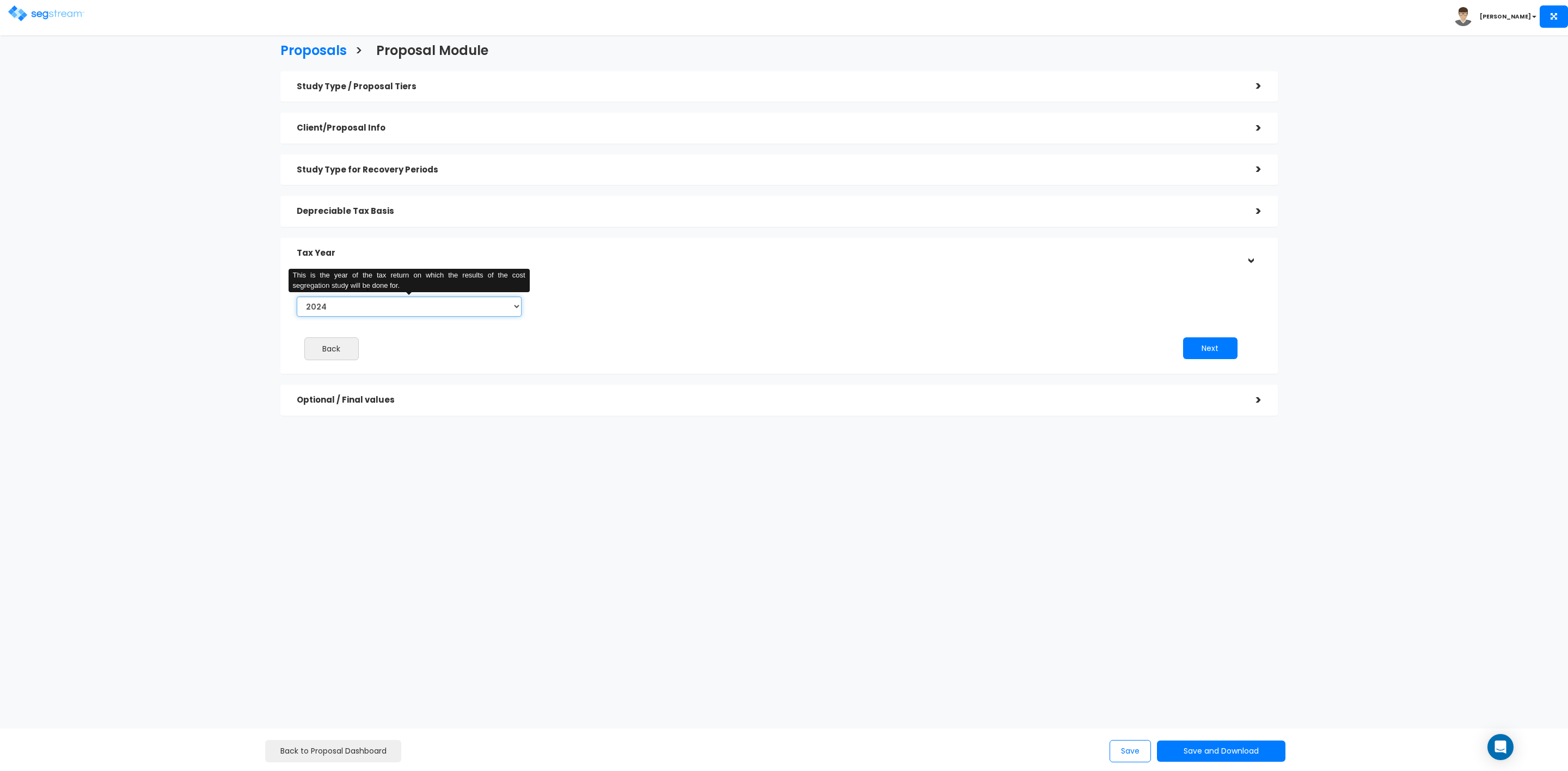
drag, startPoint x: 514, startPoint y: 307, endPoint x: 479, endPoint y: 313, distance: 35.5
click at [513, 309] on select "2024 2025 2026" at bounding box center [408, 306] width 225 height 20
select select "2025"
click at [296, 296] on select "2024 2025 2026" at bounding box center [408, 306] width 225 height 20
click at [1199, 346] on button "Next" at bounding box center [1210, 349] width 54 height 22
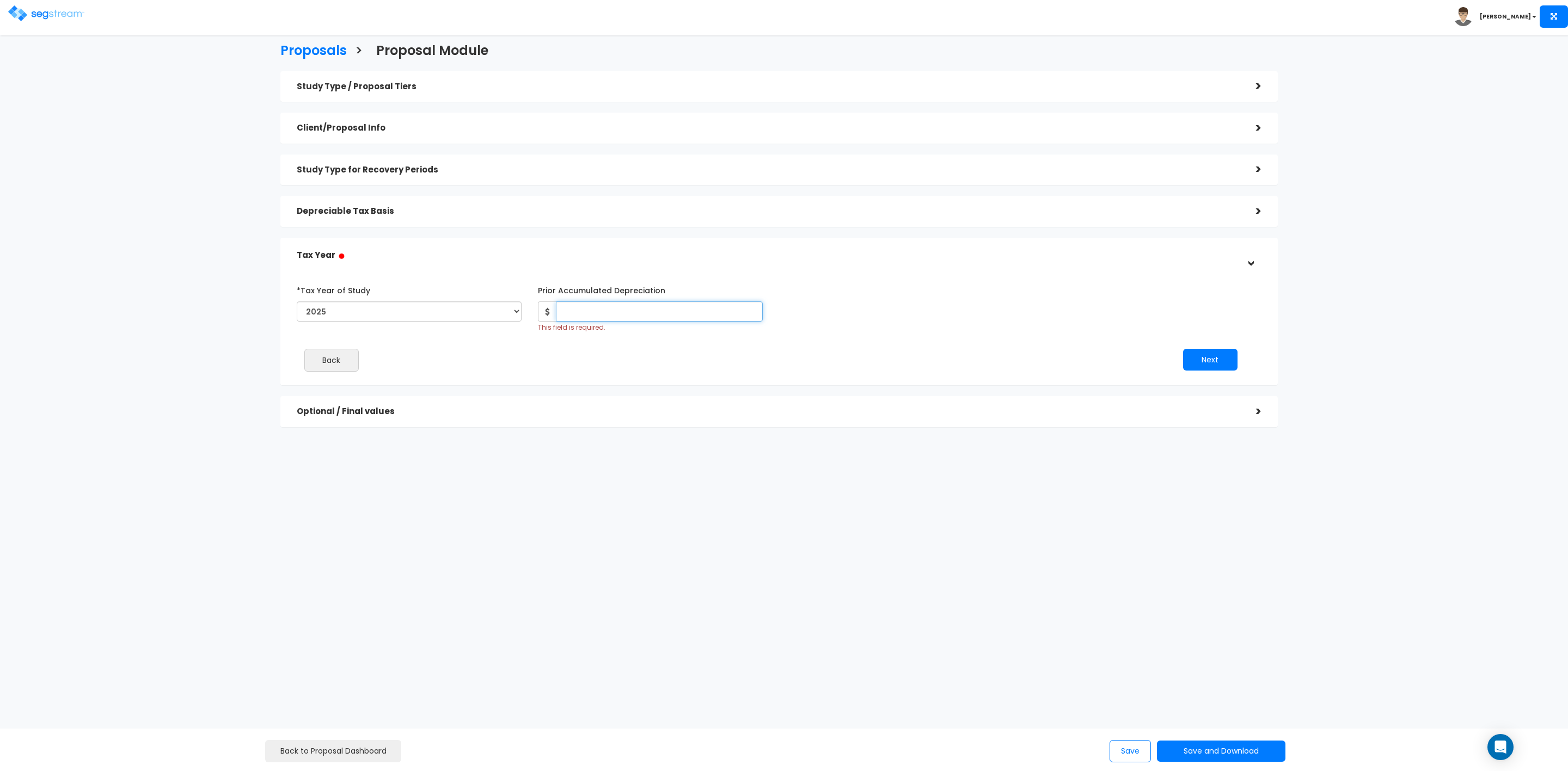
click at [603, 315] on input "Prior Accumulated Depreciation" at bounding box center [659, 312] width 207 height 20
click at [588, 311] on input "Prior Accumulated Depreciation" at bounding box center [659, 312] width 207 height 20
type input "128,000"
click at [1194, 357] on button "Next" at bounding box center [1210, 360] width 54 height 22
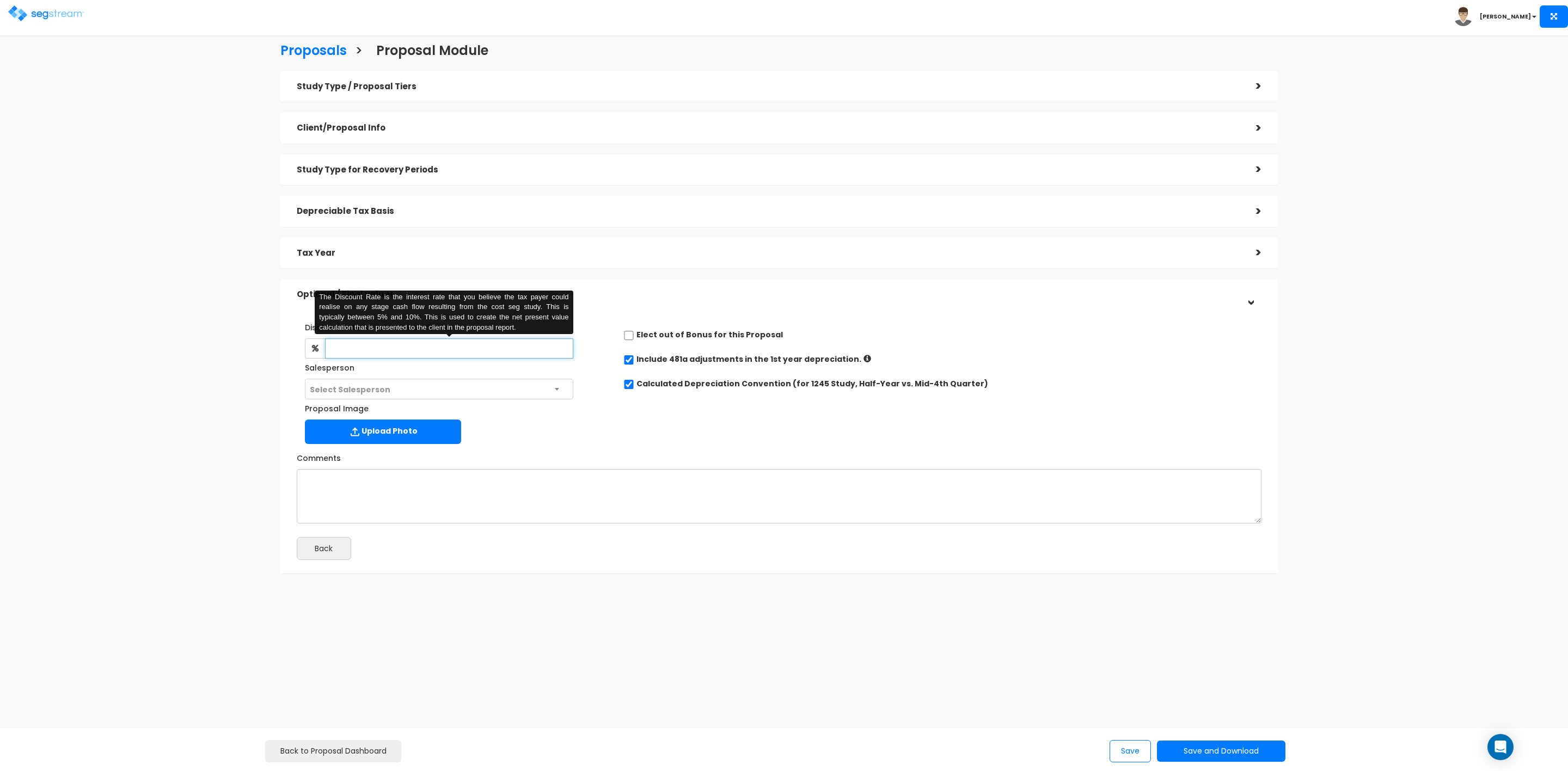
click at [444, 348] on input "text" at bounding box center [449, 348] width 248 height 20
type input "8"
click at [369, 392] on span "Select Salesperson" at bounding box center [350, 389] width 80 height 11
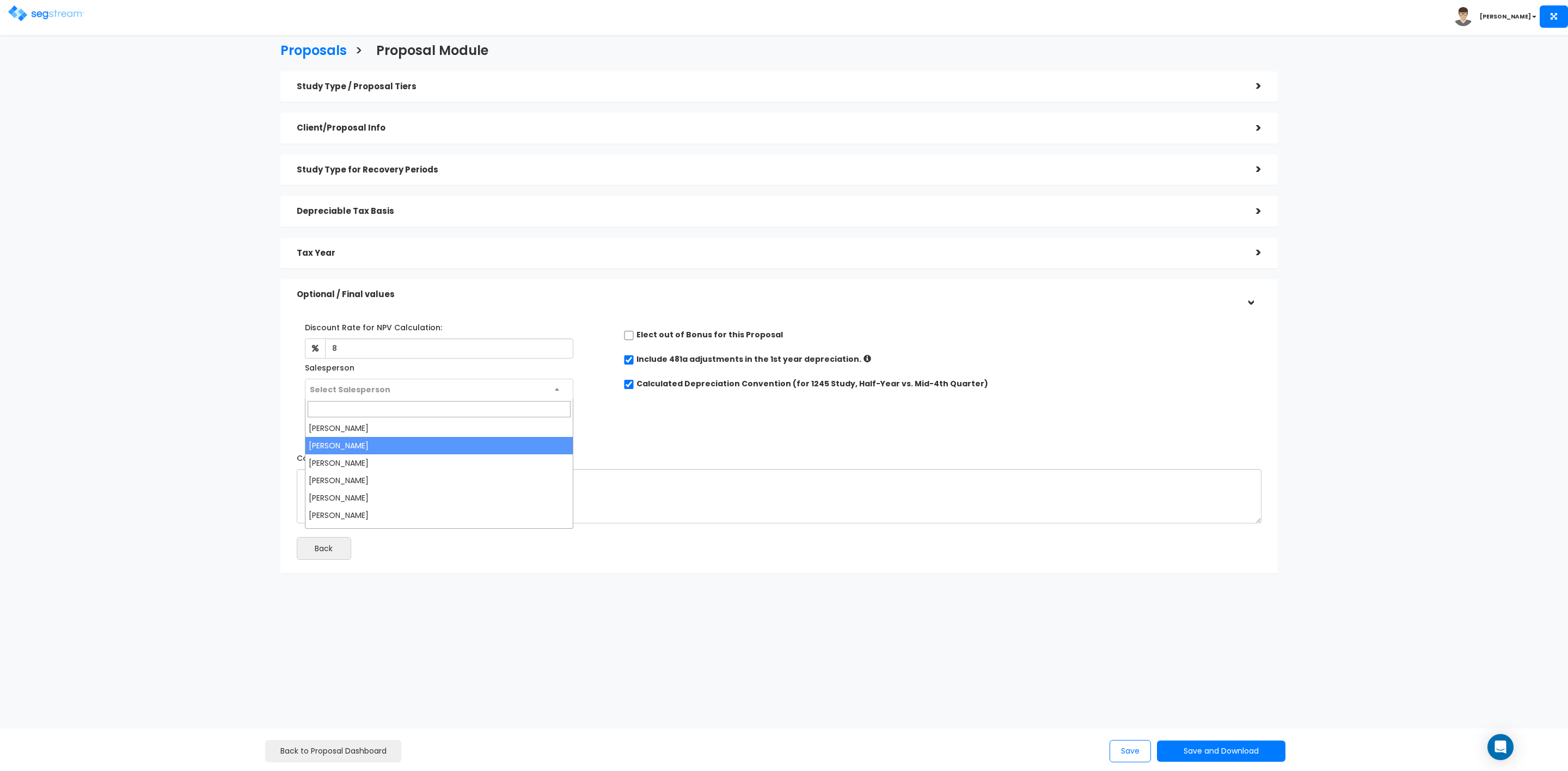
drag, startPoint x: 345, startPoint y: 464, endPoint x: 345, endPoint y: 443, distance: 21.0
select select "170"
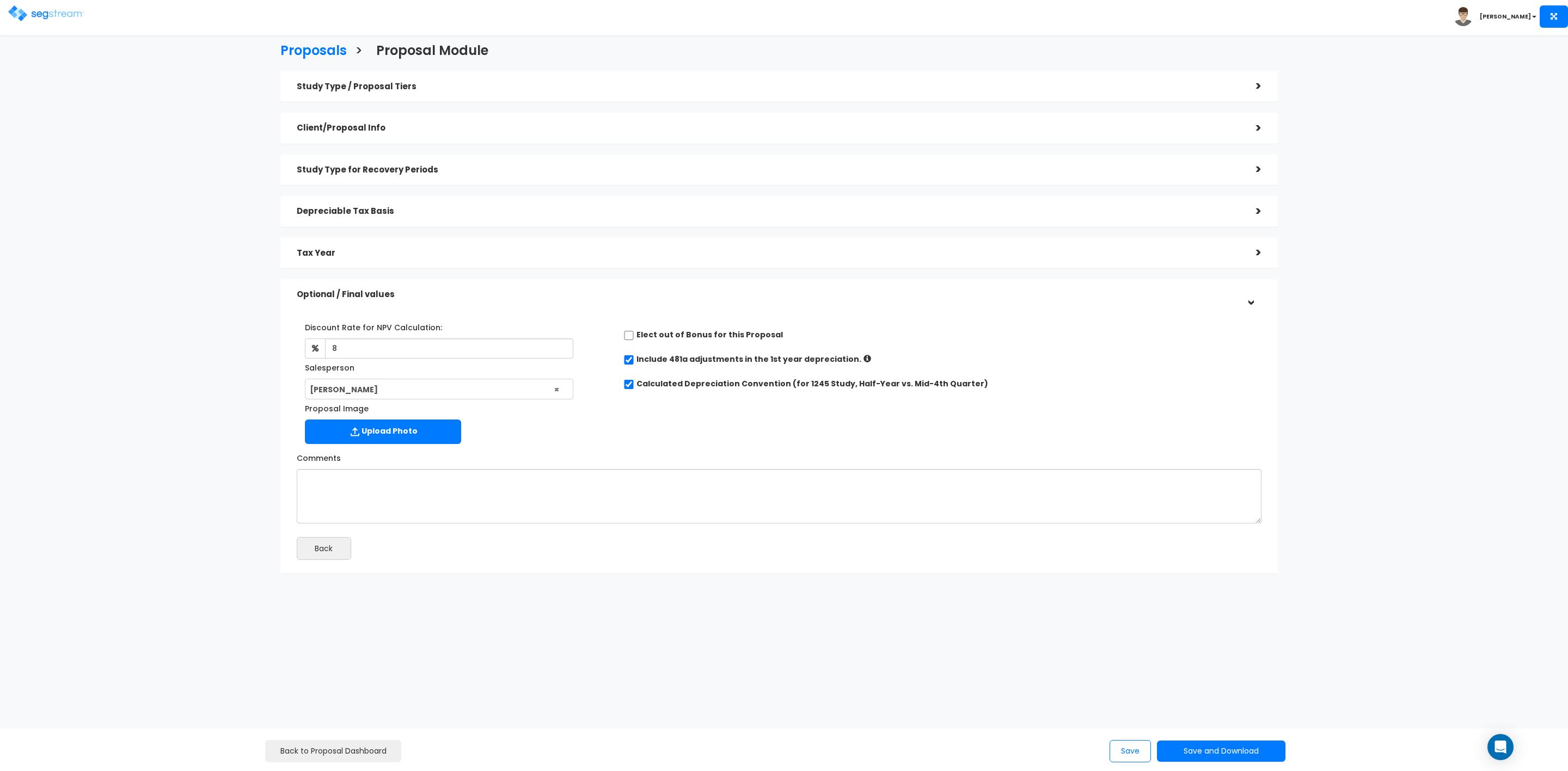
click at [464, 250] on h5 "Tax Year" at bounding box center [768, 253] width 943 height 9
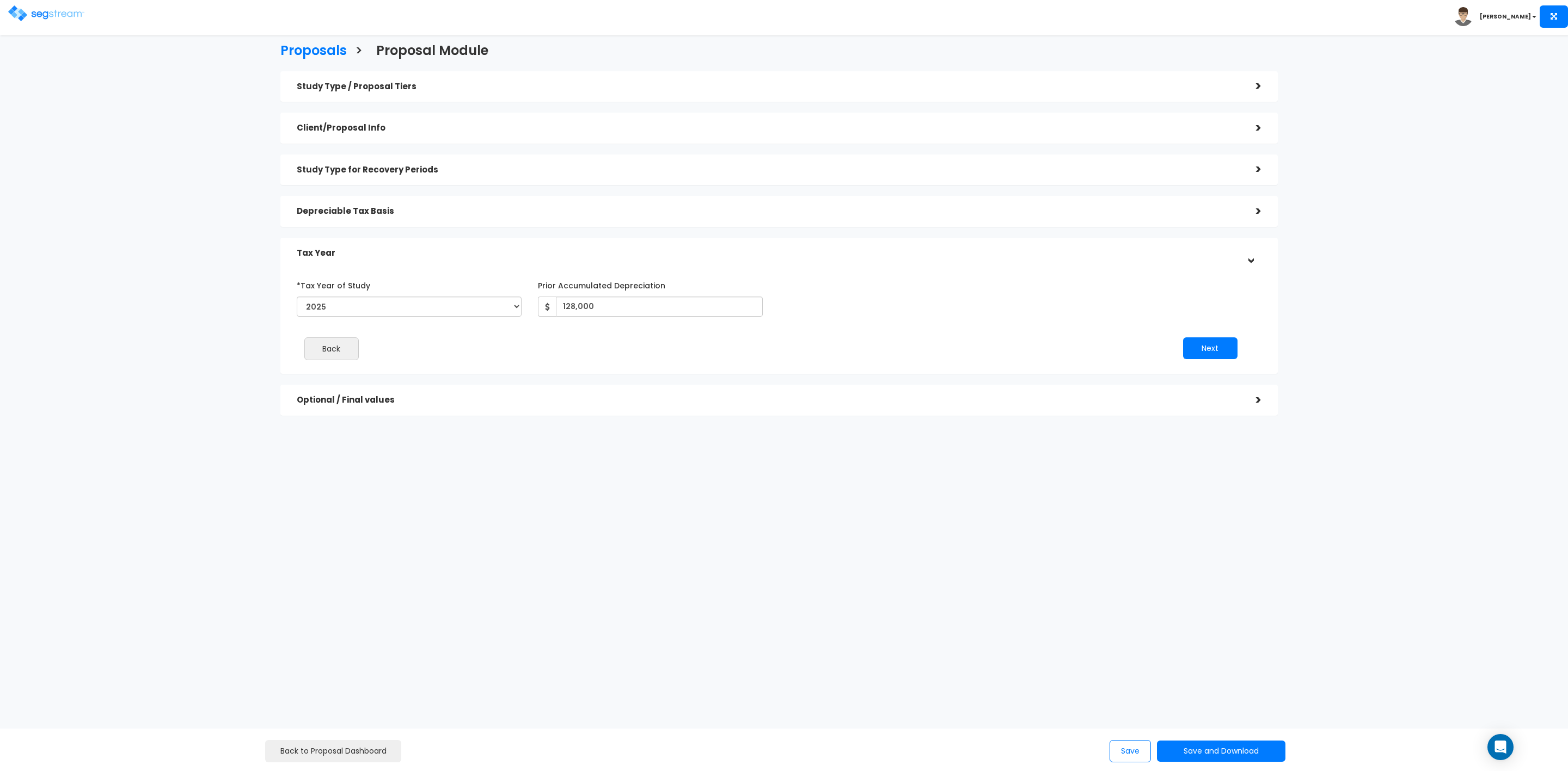
click at [546, 349] on div "Back" at bounding box center [530, 349] width 482 height 23
click at [1206, 350] on button "Next" at bounding box center [1210, 349] width 54 height 22
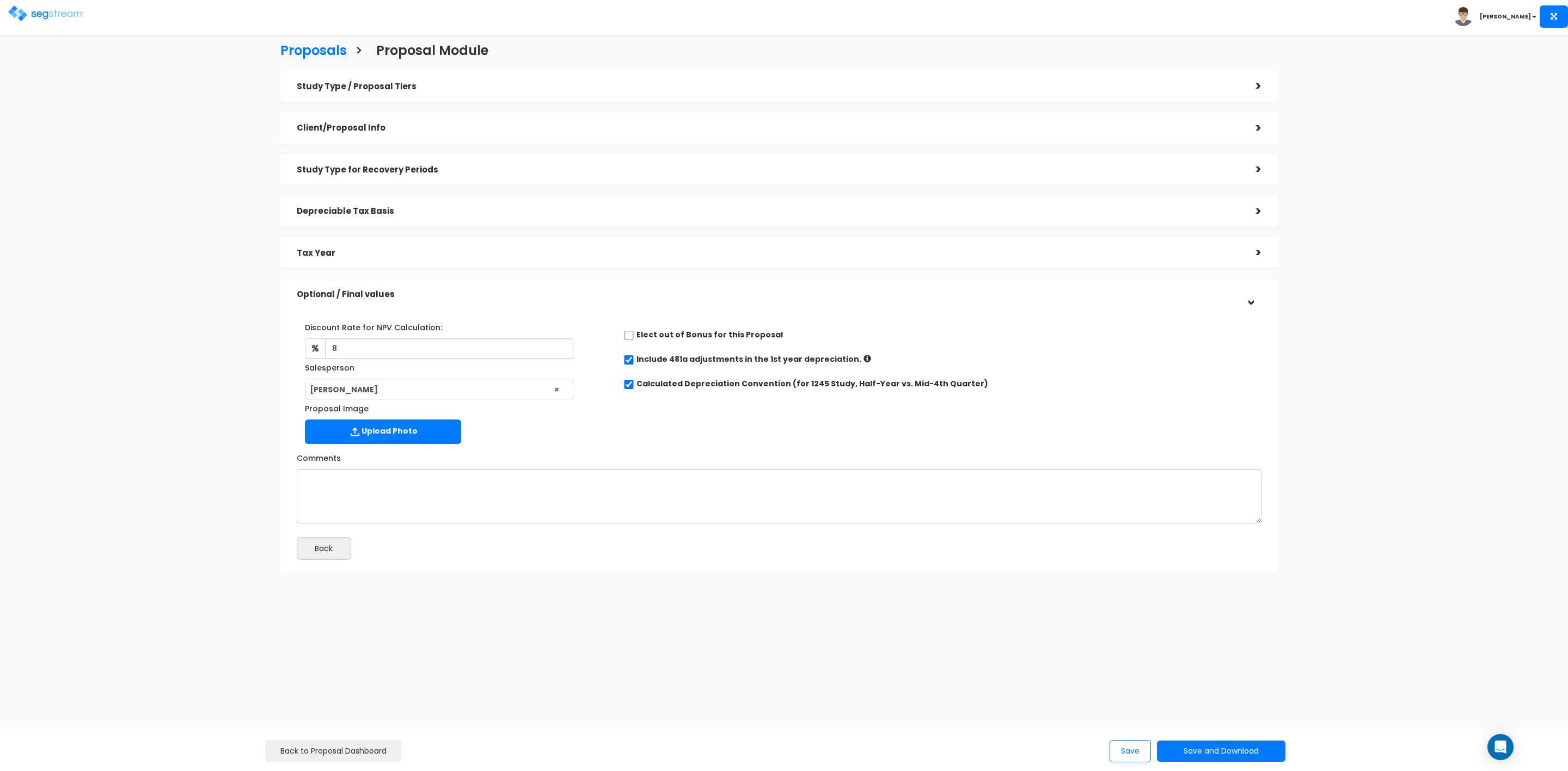
click at [1191, 250] on h5 "Tax Year" at bounding box center [768, 253] width 943 height 9
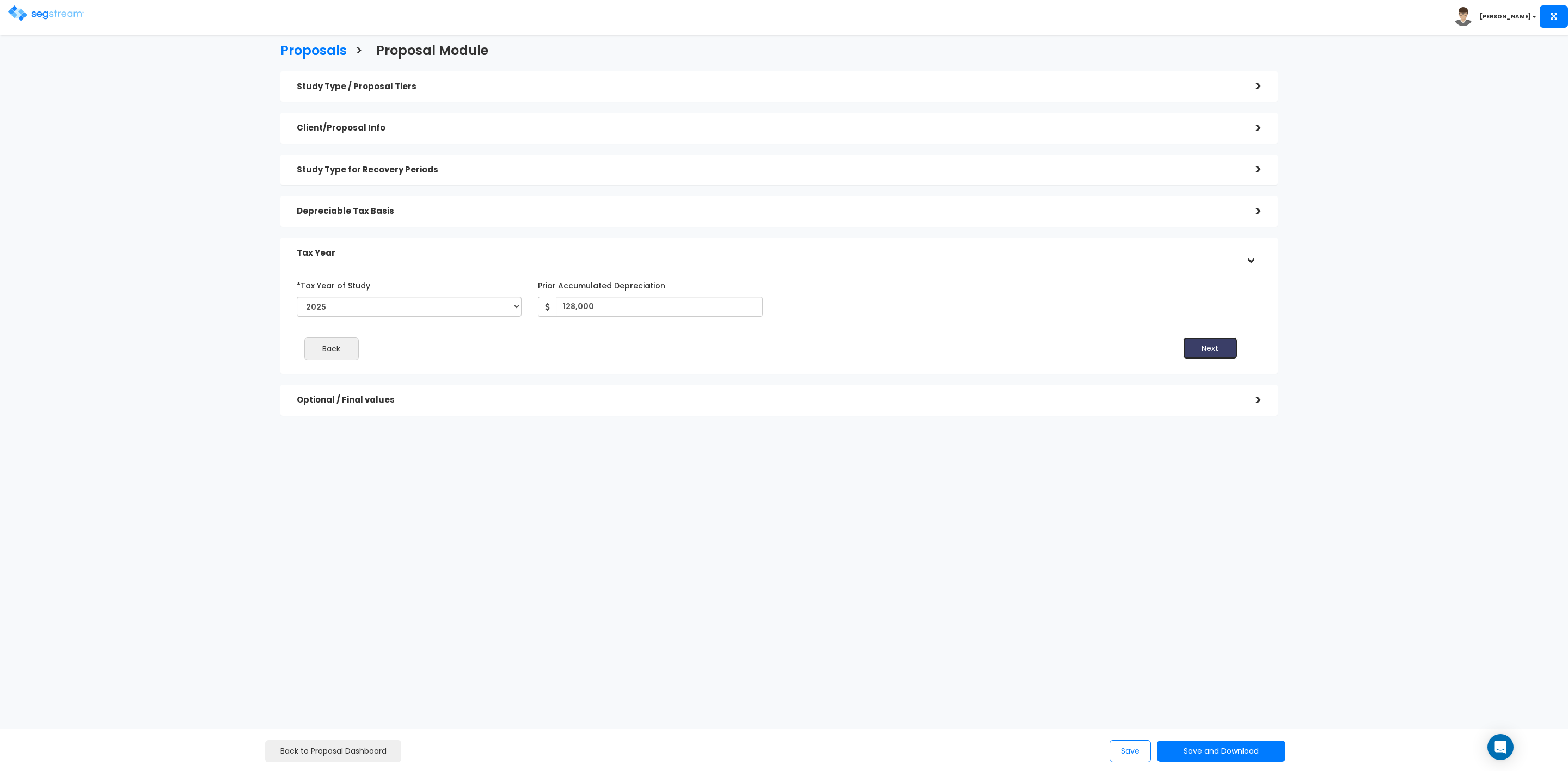
click at [1220, 350] on button "Next" at bounding box center [1210, 349] width 54 height 22
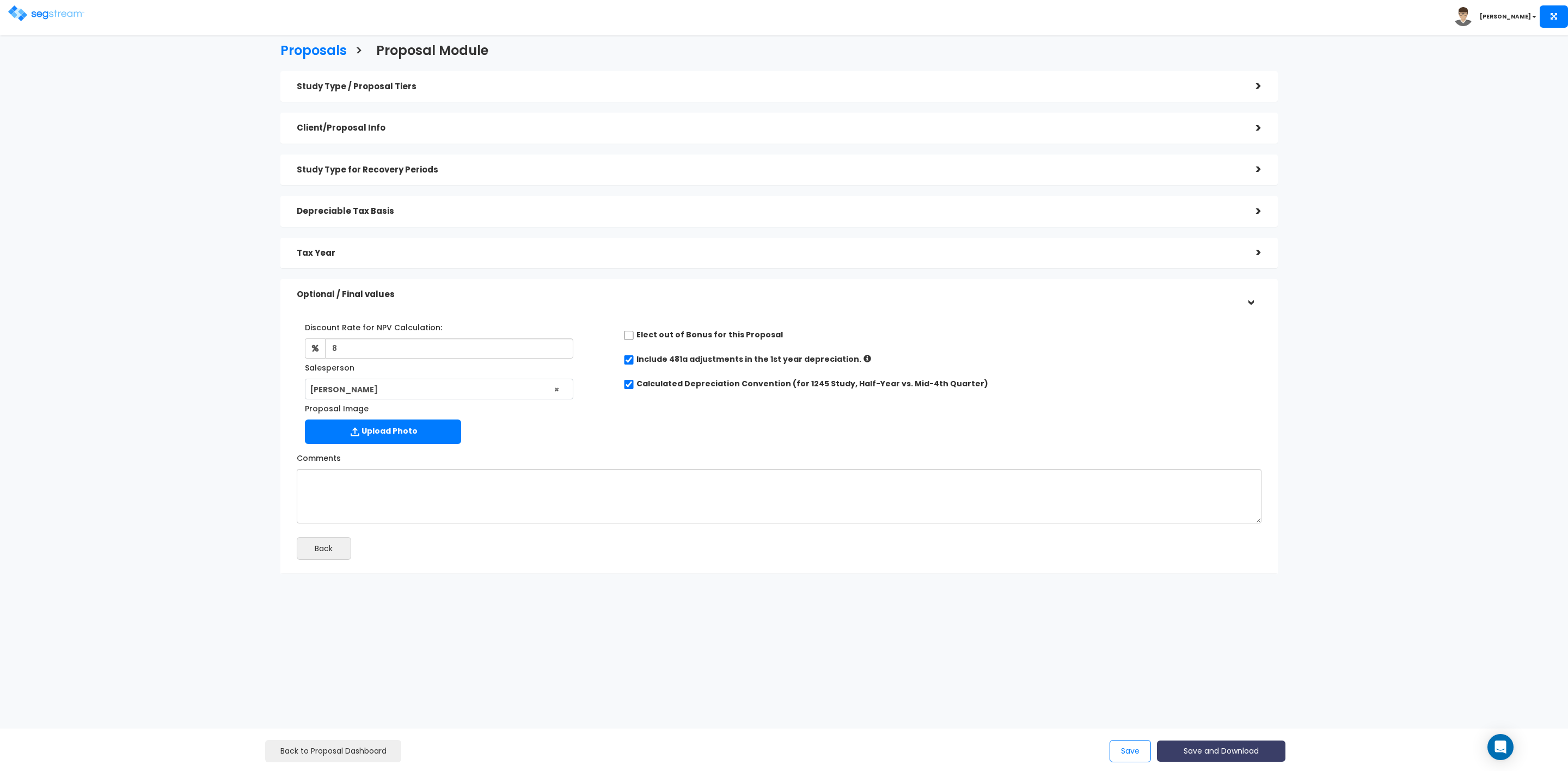
click at [1212, 753] on button "Save and Download" at bounding box center [1221, 751] width 128 height 21
click at [1213, 722] on link "Custom Proposal CSV" at bounding box center [1248, 721] width 170 height 25
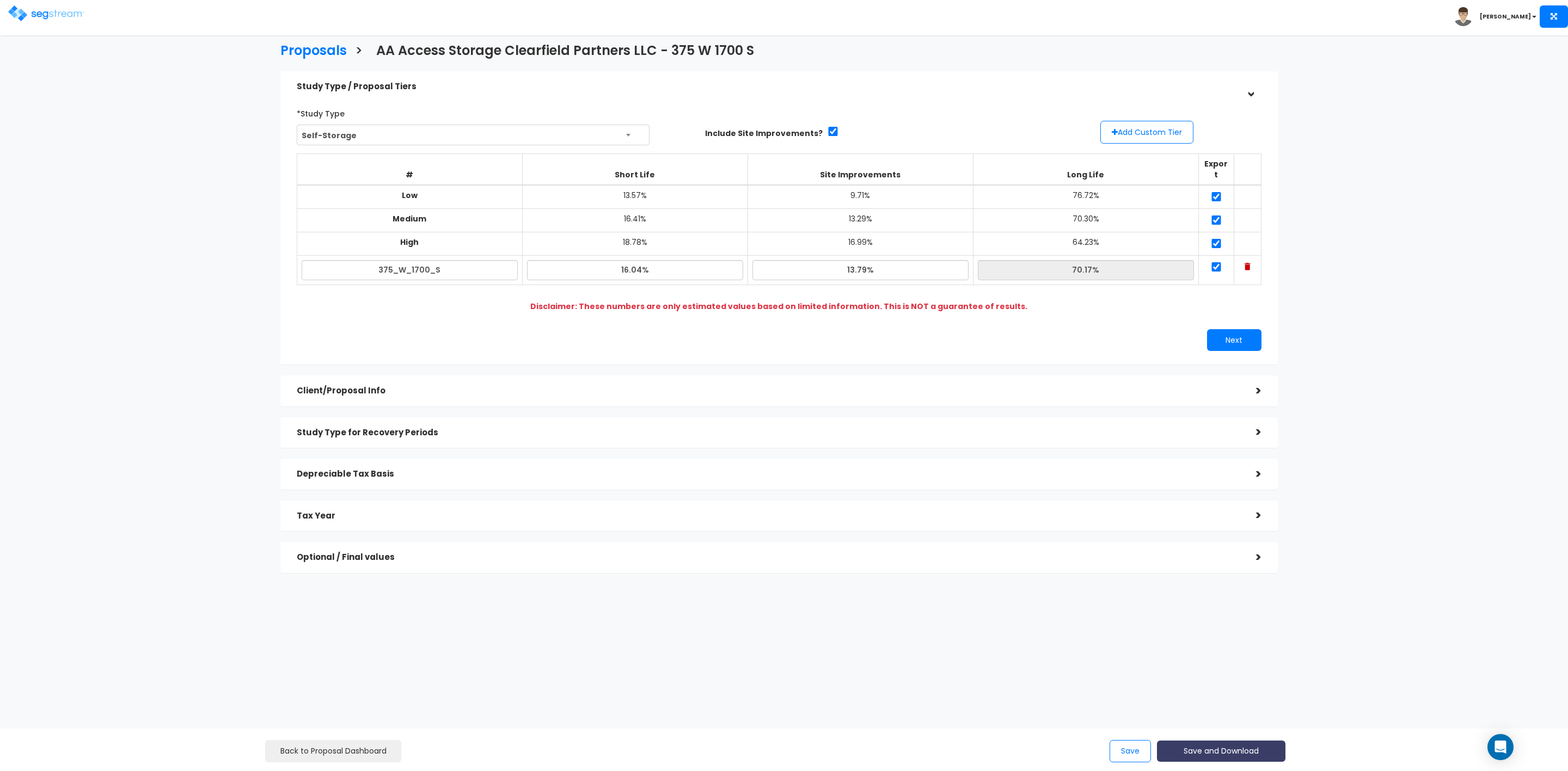
click at [1205, 750] on button "Save and Download" at bounding box center [1221, 751] width 128 height 21
click at [1258, 694] on link "Custom Proposal" at bounding box center [1248, 696] width 170 height 25
click at [1250, 383] on div ">" at bounding box center [1251, 391] width 22 height 17
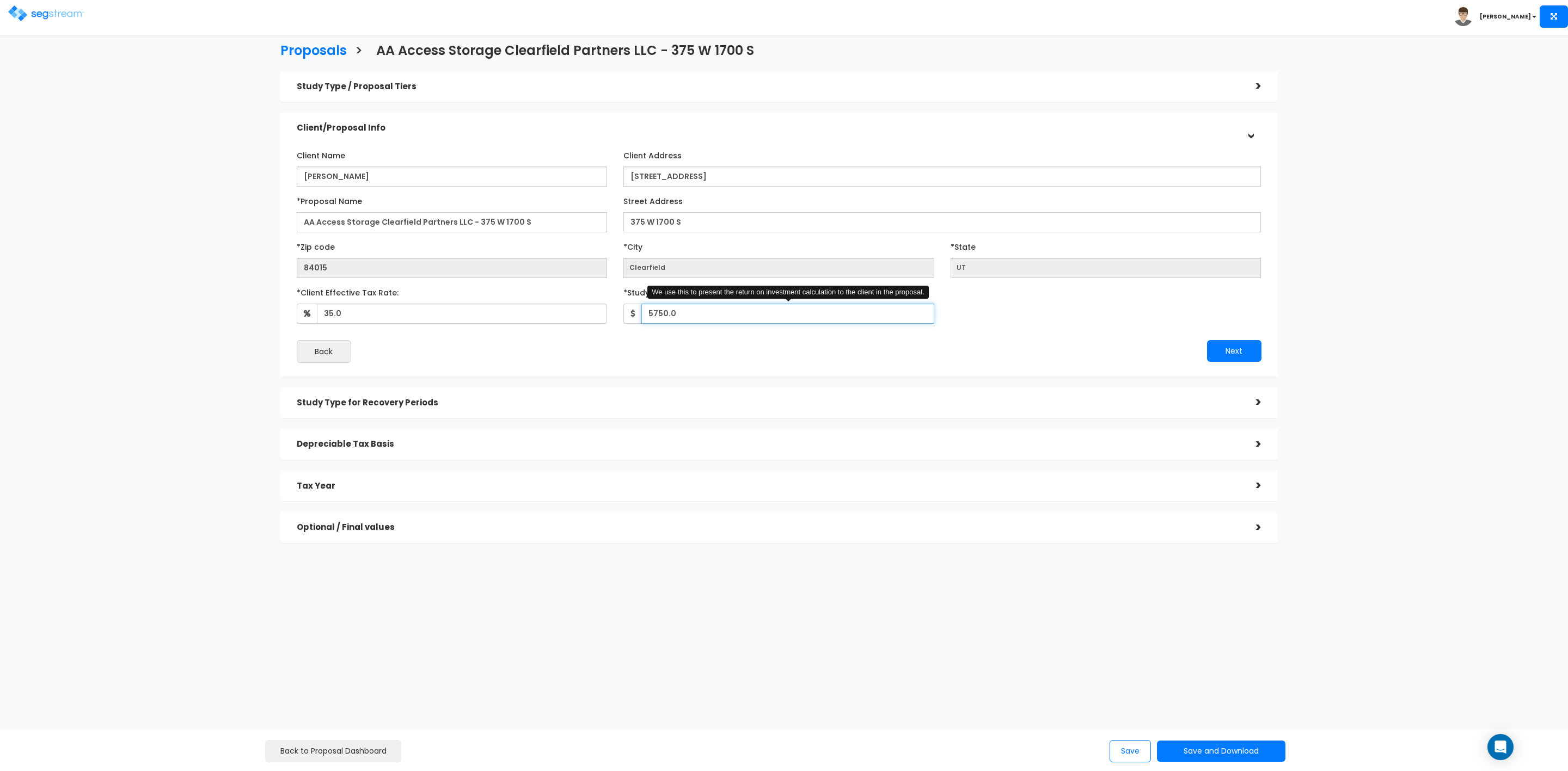
click at [649, 311] on input "5750.0" at bounding box center [788, 313] width 293 height 20
drag, startPoint x: 649, startPoint y: 309, endPoint x: 667, endPoint y: 311, distance: 18.1
click at [662, 312] on input "5750.0" at bounding box center [788, 313] width 293 height 20
type input "6,250"
click at [1232, 353] on button "Next" at bounding box center [1234, 351] width 54 height 22
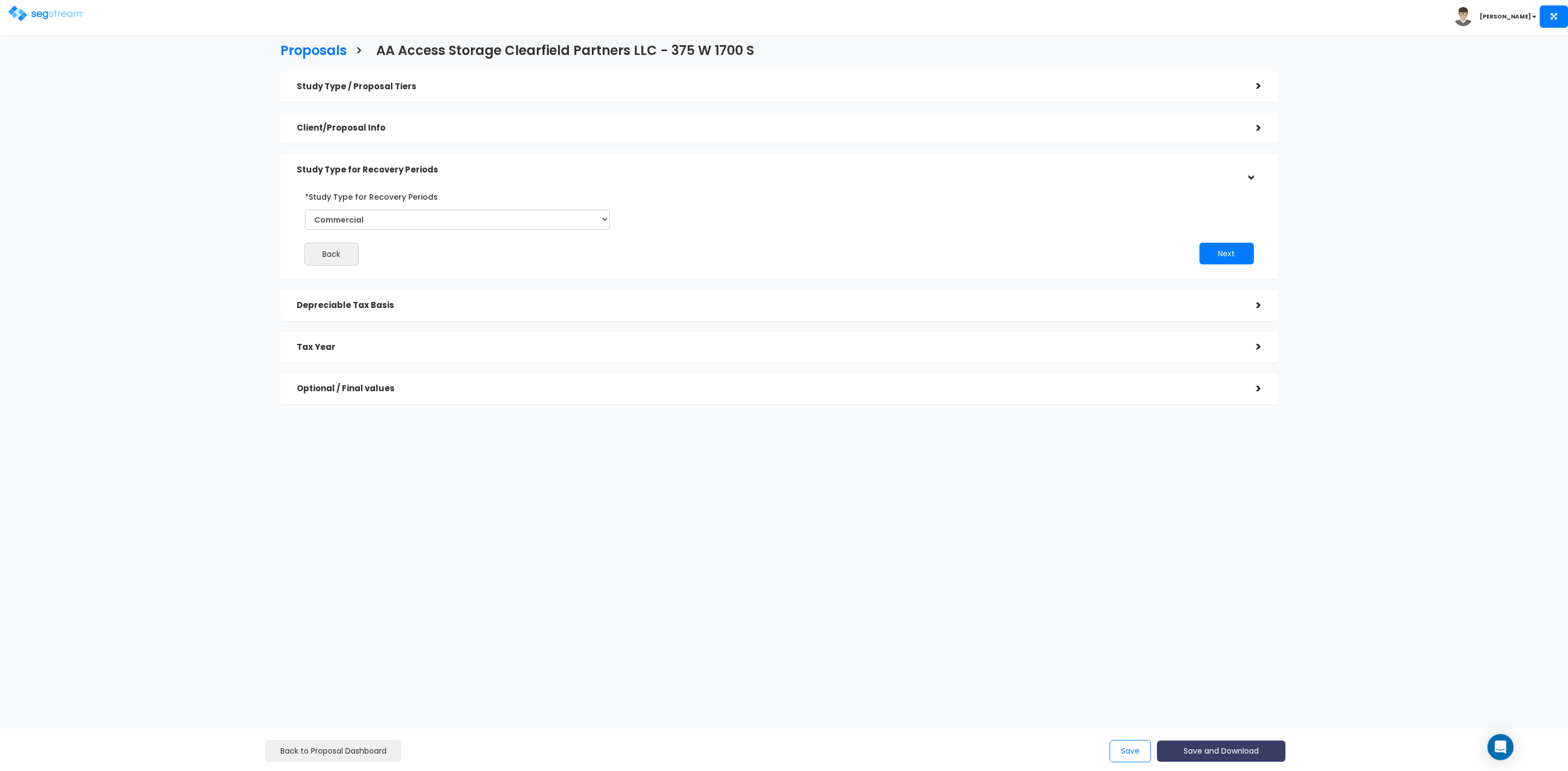
click at [1208, 748] on button "Save and Download" at bounding box center [1221, 751] width 128 height 21
click at [1248, 720] on link "Custom Proposal CSV" at bounding box center [1248, 721] width 170 height 25
click at [1217, 747] on button "Save and Download" at bounding box center [1221, 751] width 128 height 21
click at [1233, 691] on link "Custom Proposal" at bounding box center [1248, 696] width 170 height 25
click at [1258, 305] on div ">" at bounding box center [1251, 305] width 22 height 17
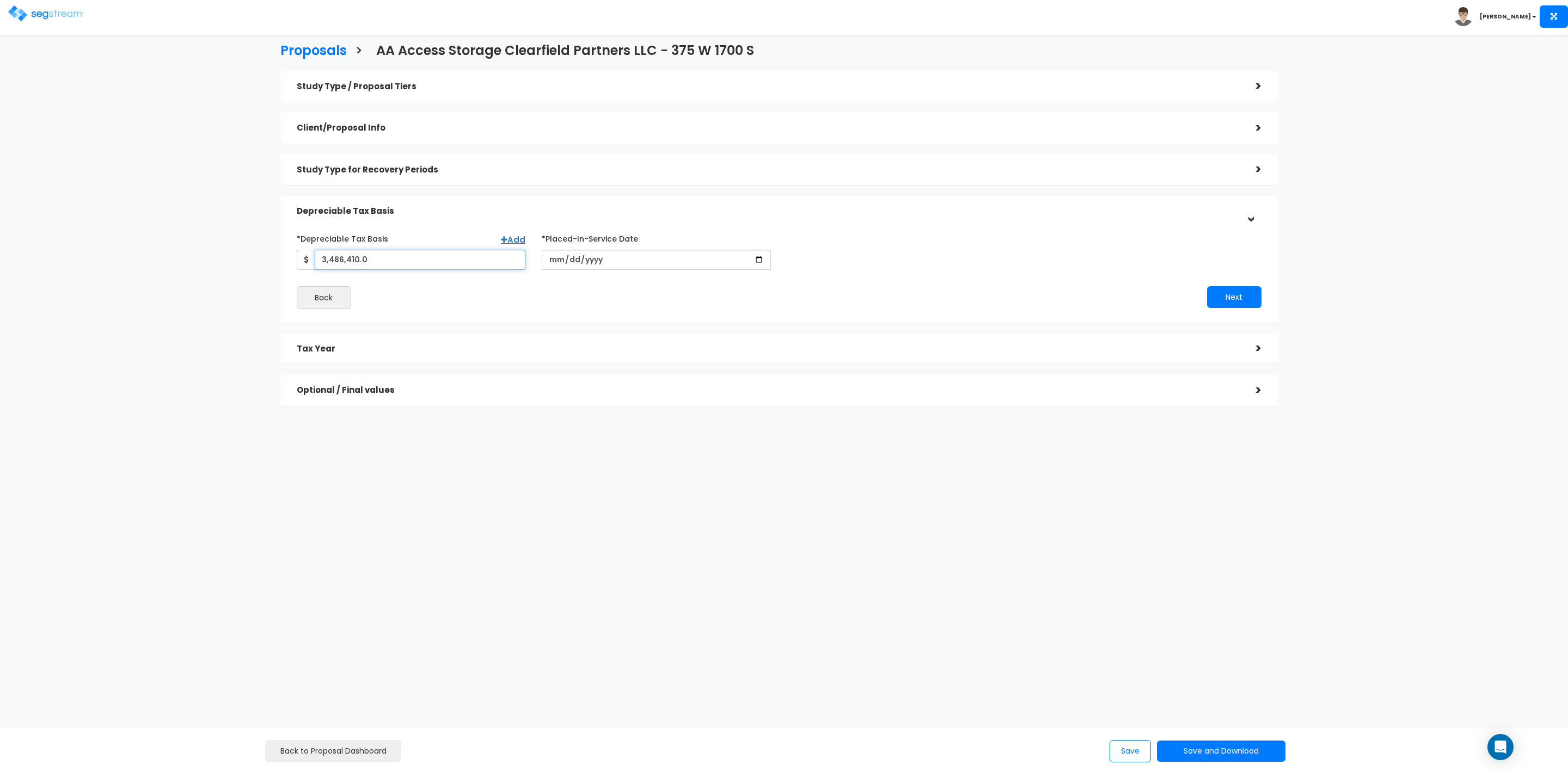
drag, startPoint x: 388, startPoint y: 255, endPoint x: 292, endPoint y: 257, distance: 96.0
click at [292, 257] on div "*Depreciable Tax Basis Add 3,486,410.0" at bounding box center [411, 249] width 245 height 40
drag, startPoint x: 364, startPoint y: 259, endPoint x: 285, endPoint y: 260, distance: 79.0
click at [285, 260] on div "*Depreciable Tax Basis Add 3,516,410 *Placed-In-Service Date [DATE] Back Next" at bounding box center [779, 269] width 998 height 106
type input "3,353,910"
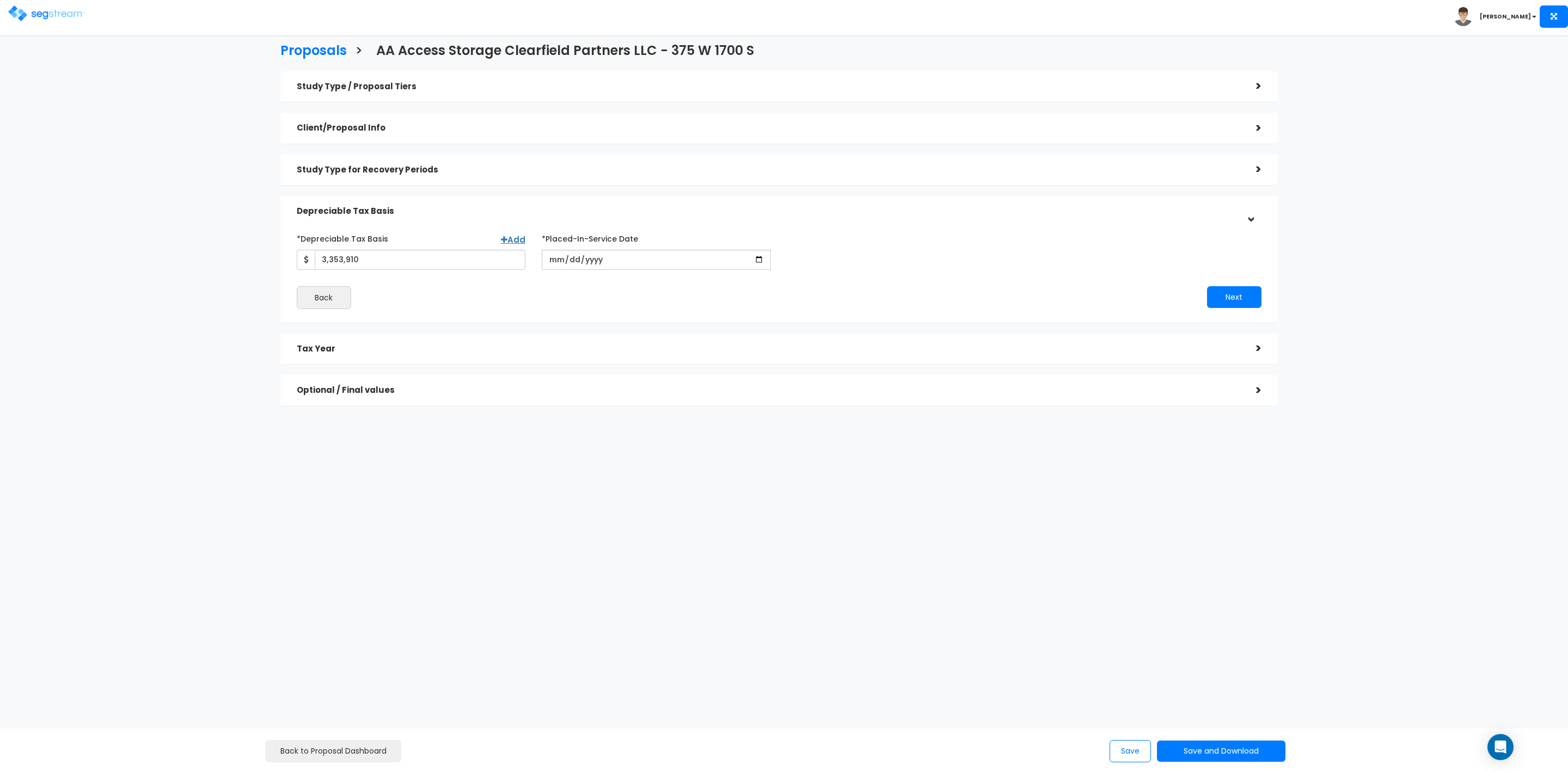
drag, startPoint x: 505, startPoint y: 299, endPoint x: 651, endPoint y: 307, distance: 146.2
click at [505, 299] on div "Back" at bounding box center [534, 298] width 491 height 23
click at [1225, 291] on button "Next" at bounding box center [1234, 297] width 54 height 22
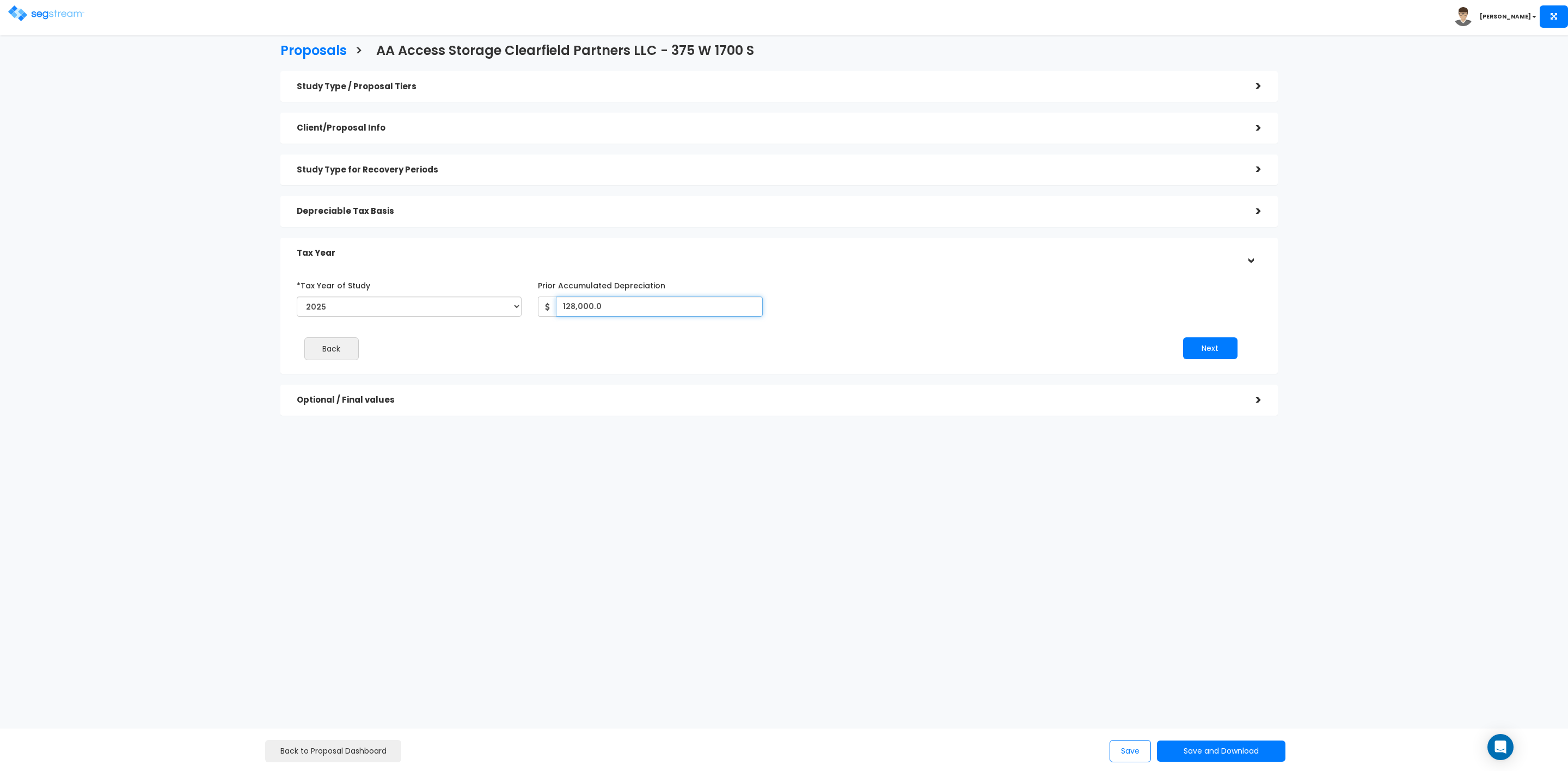
drag, startPoint x: 595, startPoint y: 311, endPoint x: 550, endPoint y: 307, distance: 45.2
click at [550, 307] on div "128,000.0" at bounding box center [650, 306] width 225 height 20
type input "117,500"
click at [1205, 341] on button "Next" at bounding box center [1210, 349] width 54 height 22
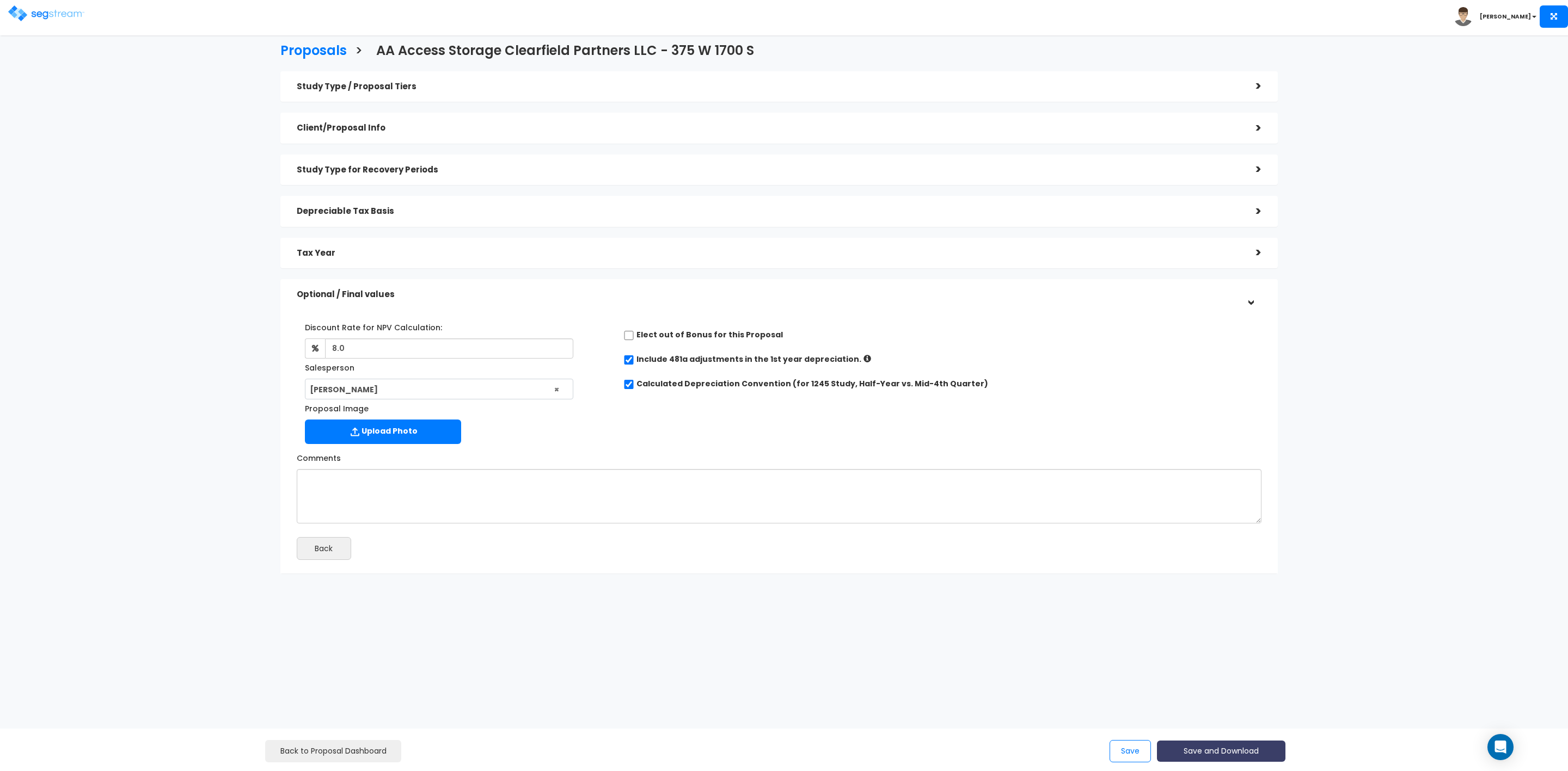
click at [1200, 753] on button "Save and Download" at bounding box center [1221, 751] width 128 height 21
click at [1255, 693] on link "Custom Proposal" at bounding box center [1248, 696] width 170 height 25
click at [1129, 751] on button "Save" at bounding box center [1130, 751] width 41 height 23
